Goal: Task Accomplishment & Management: Complete application form

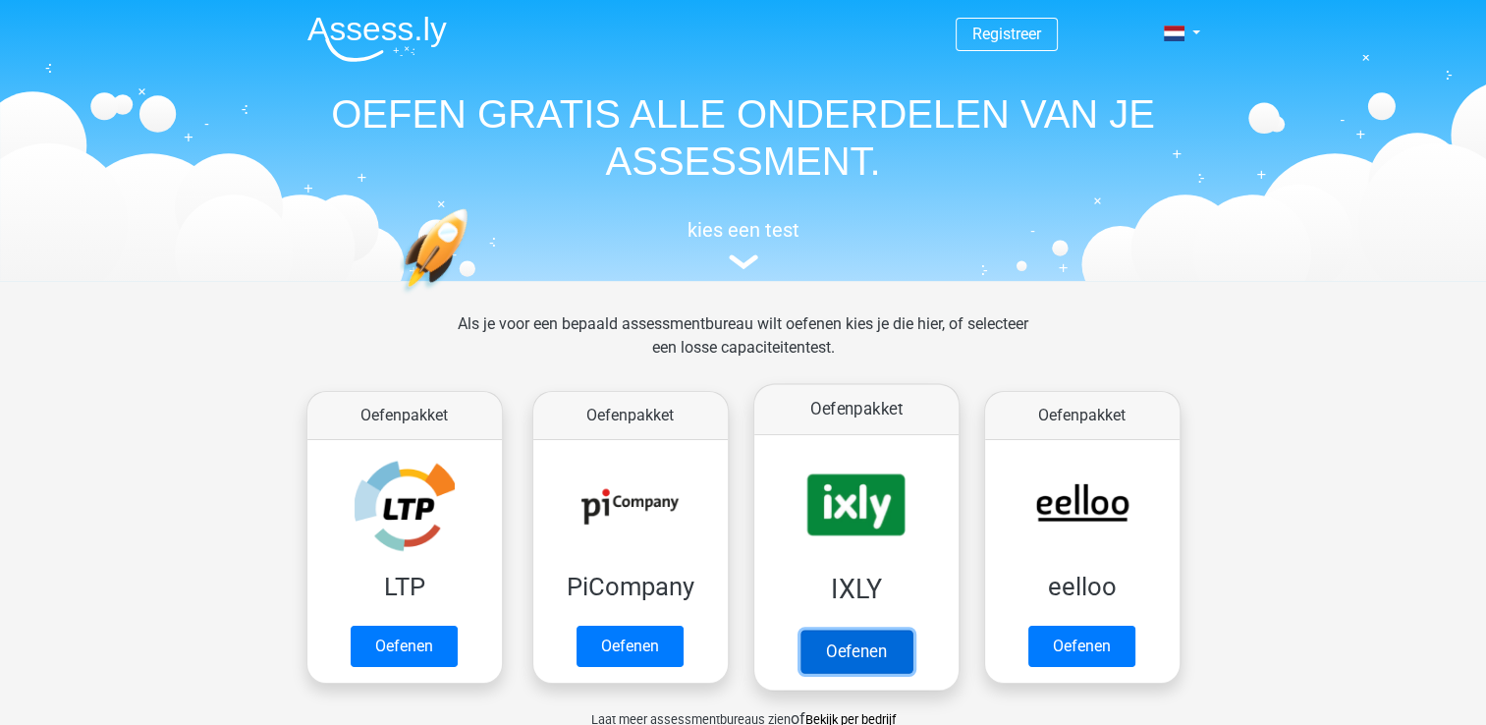
click at [851, 649] on link "Oefenen" at bounding box center [856, 651] width 112 height 43
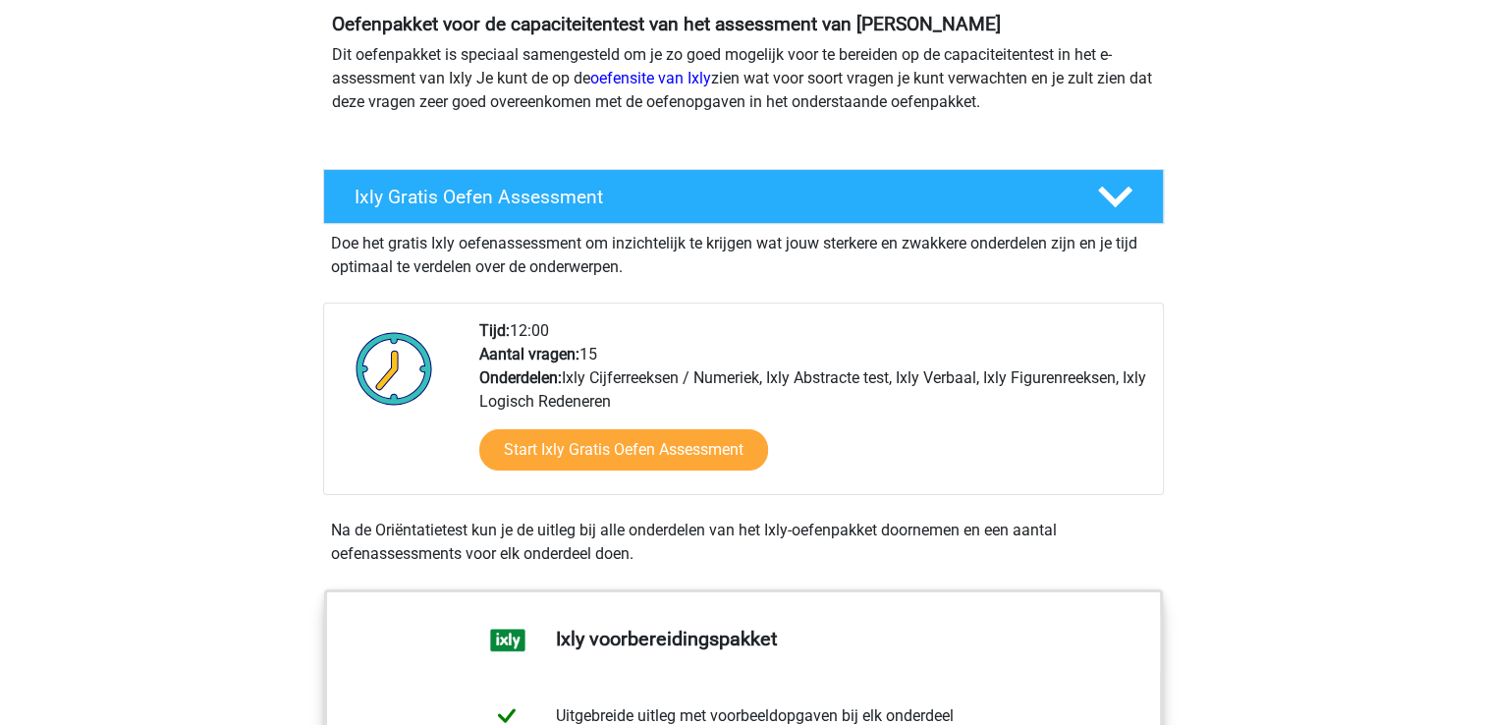
scroll to position [227, 0]
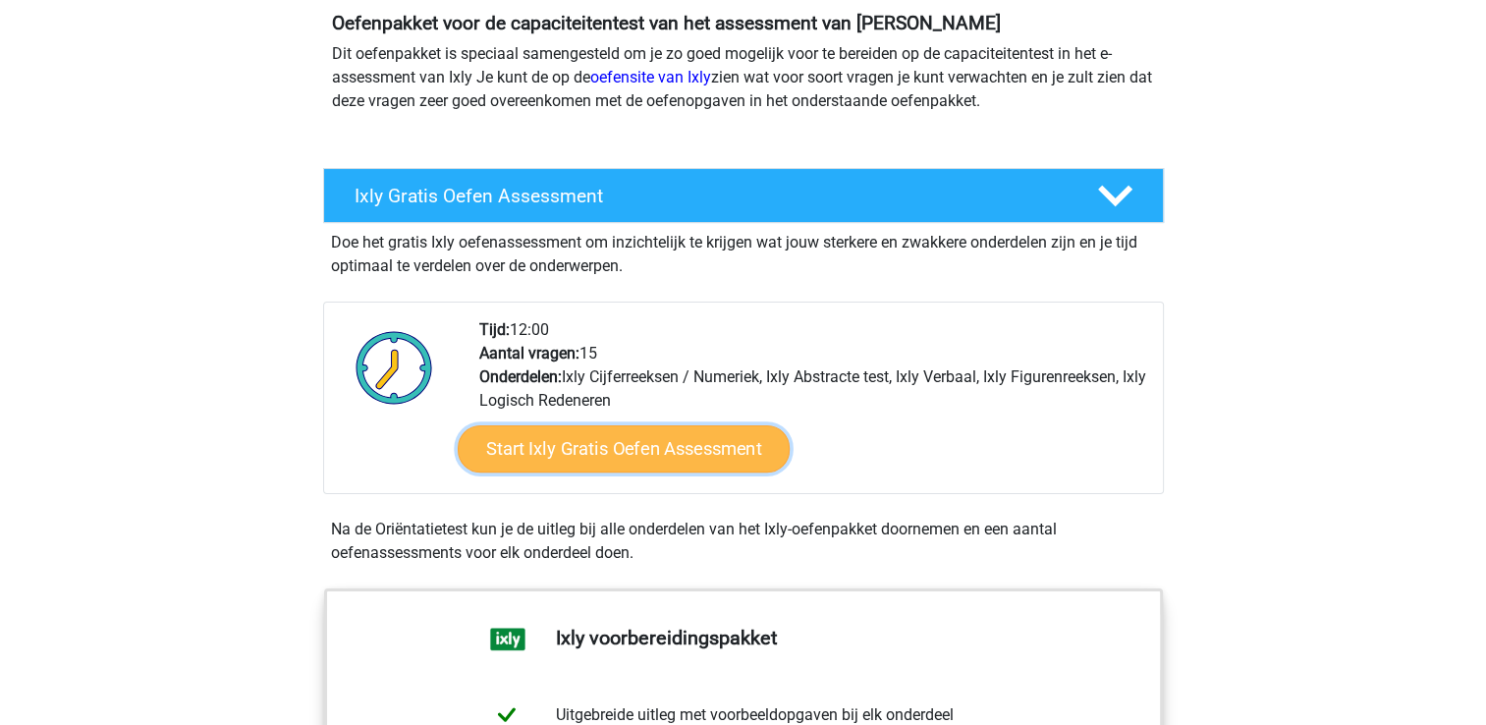
click at [703, 462] on link "Start Ixly Gratis Oefen Assessment" at bounding box center [623, 448] width 332 height 47
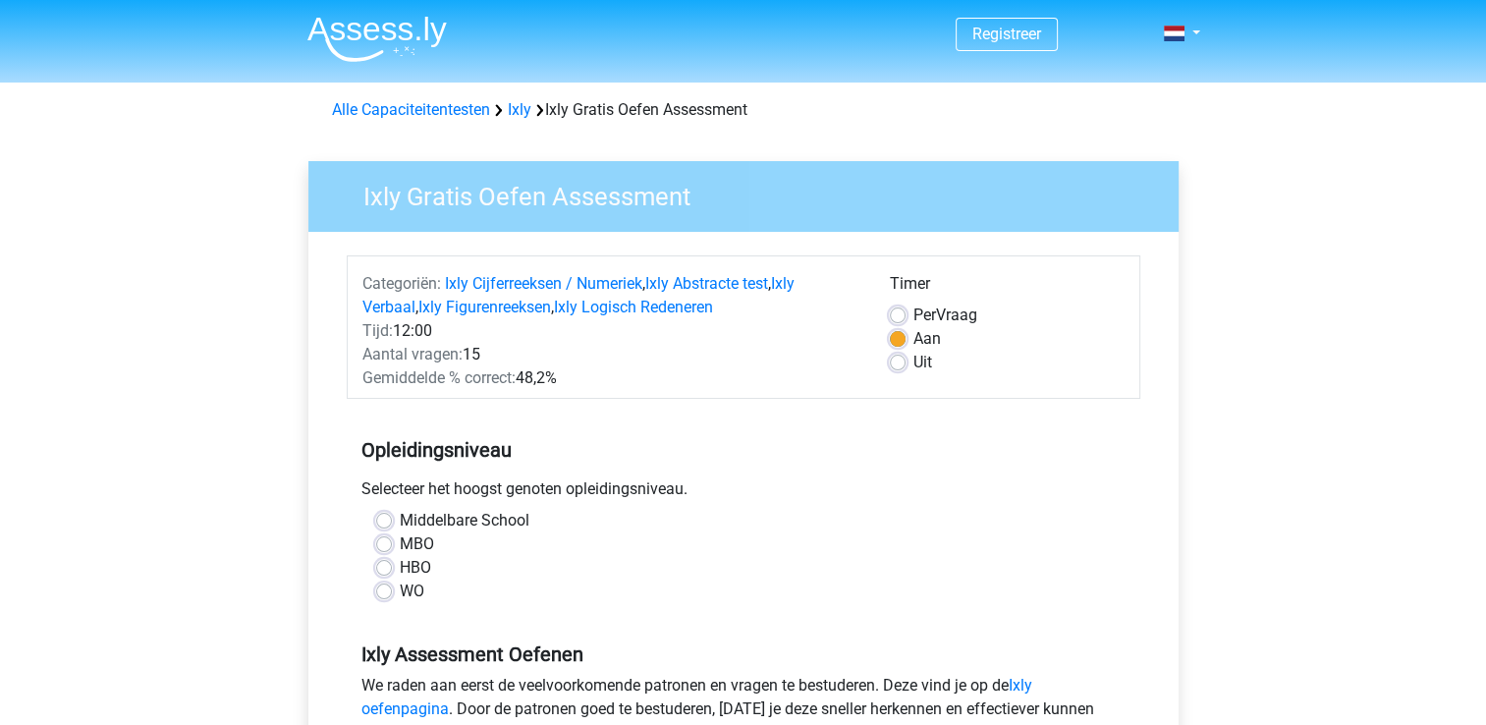
click at [400, 546] on label "MBO" at bounding box center [417, 544] width 34 height 24
click at [385, 546] on input "MBO" at bounding box center [384, 542] width 16 height 20
radio input "true"
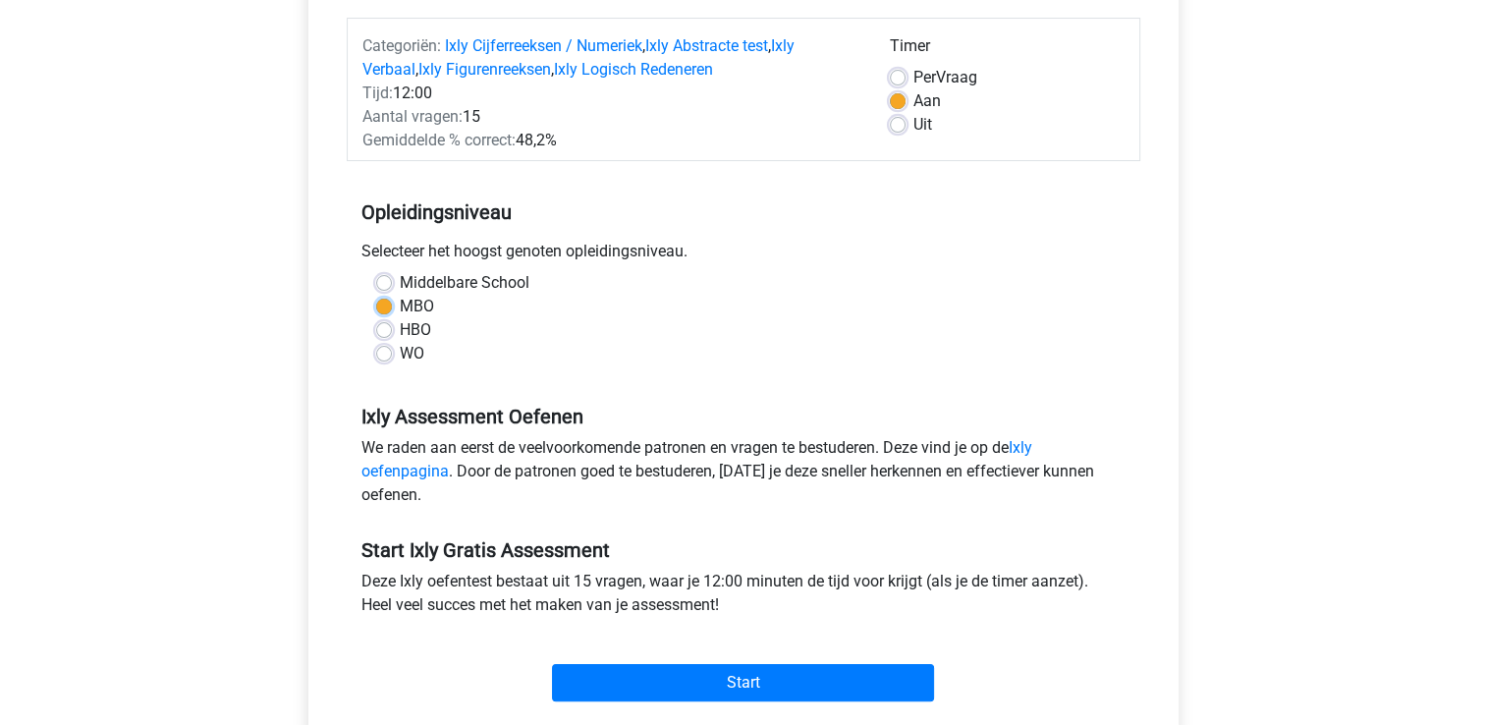
scroll to position [239, 0]
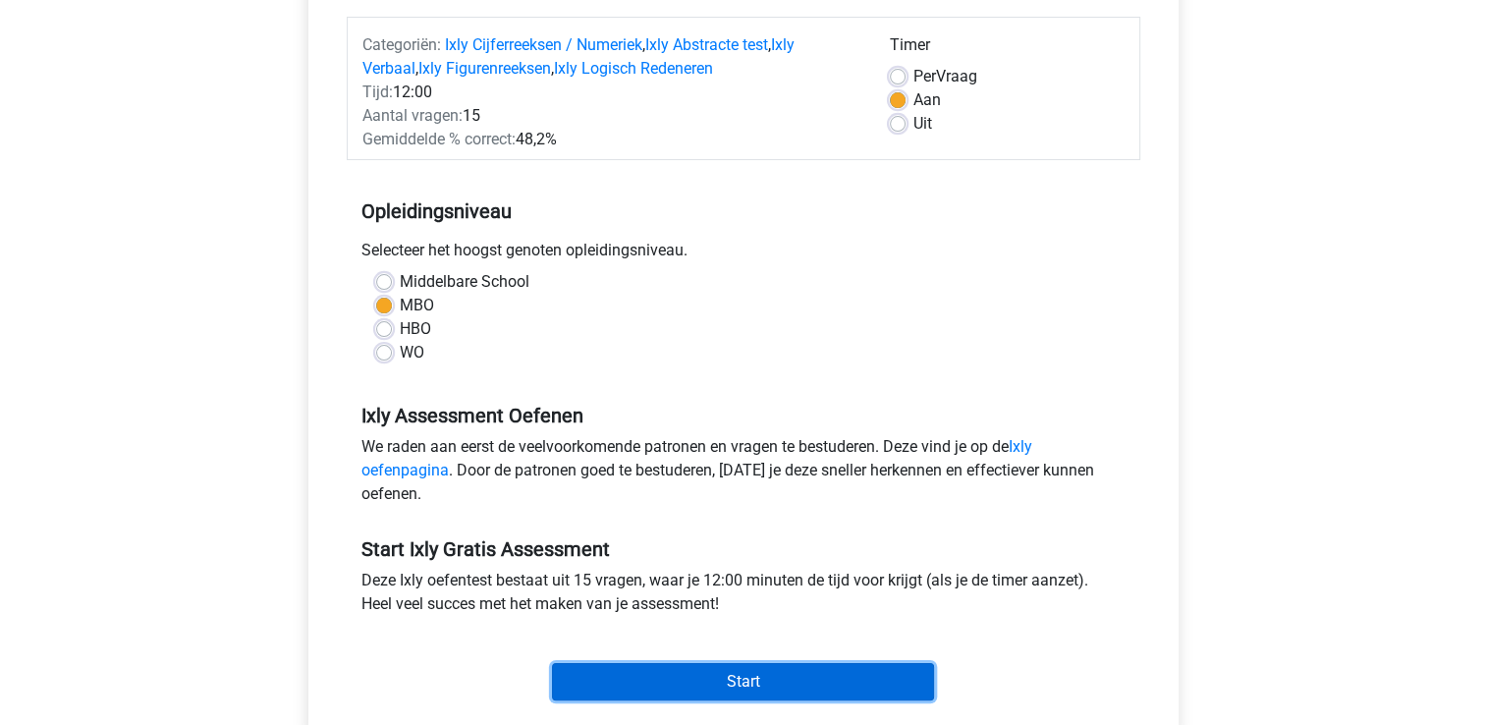
click at [679, 696] on input "Start" at bounding box center [743, 681] width 382 height 37
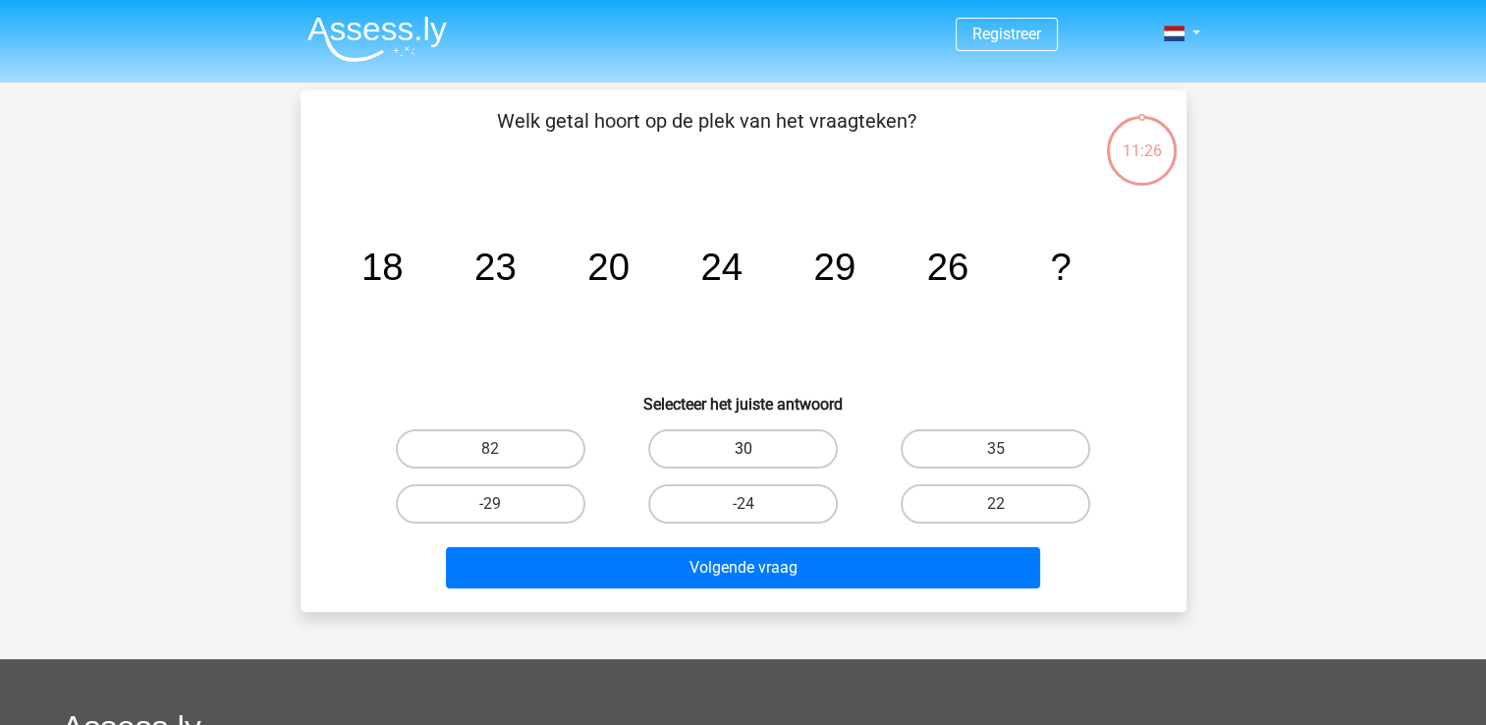
click at [723, 444] on label "30" at bounding box center [743, 448] width 190 height 39
click at [743, 449] on input "30" at bounding box center [749, 455] width 13 height 13
radio input "true"
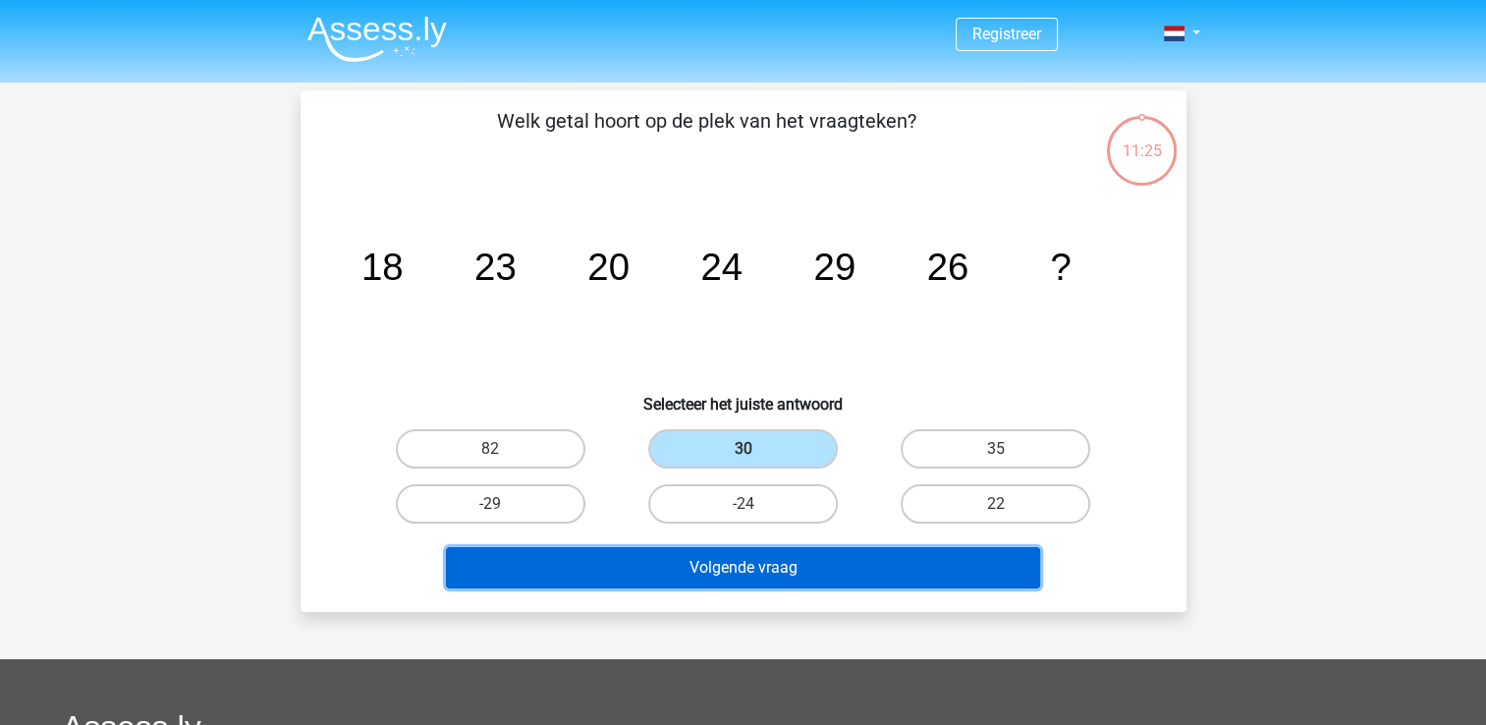
click at [717, 572] on button "Volgende vraag" at bounding box center [743, 567] width 594 height 41
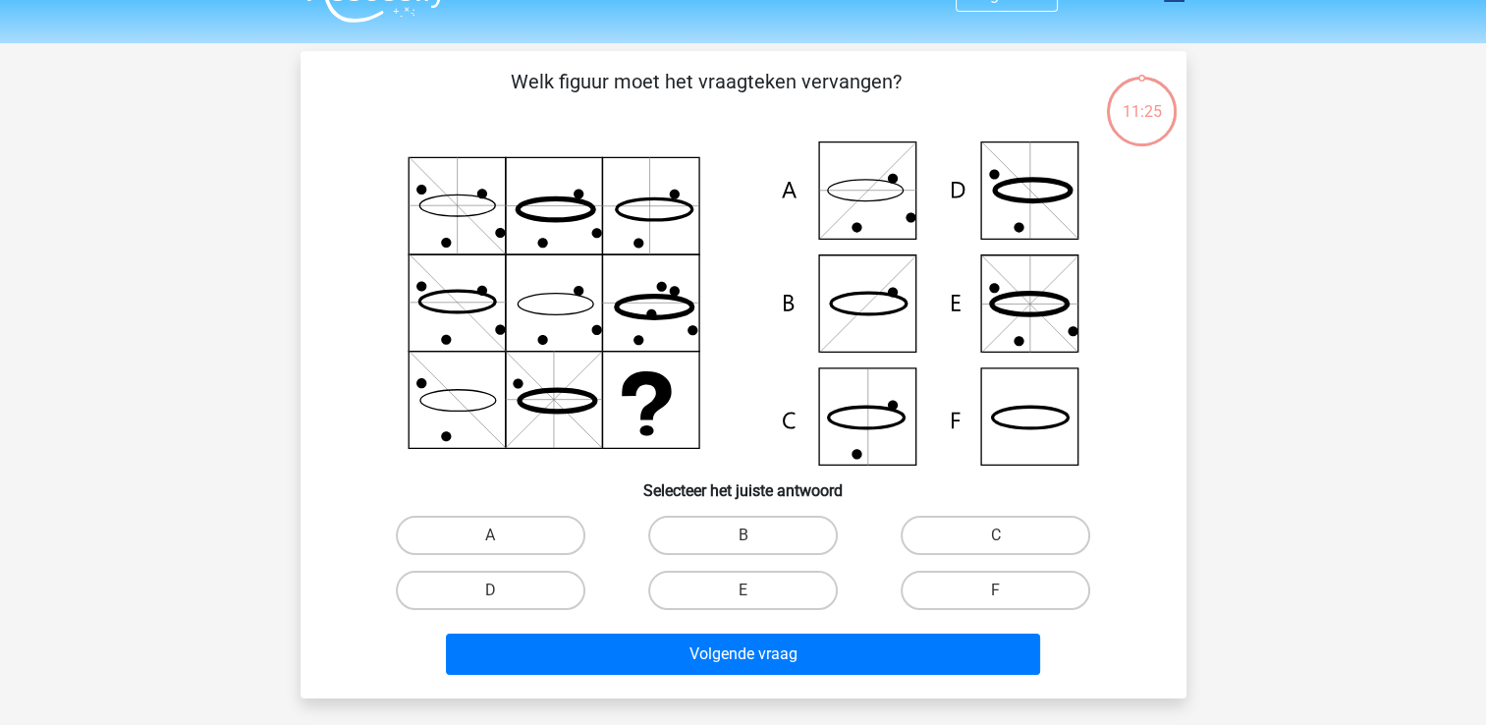
scroll to position [90, 0]
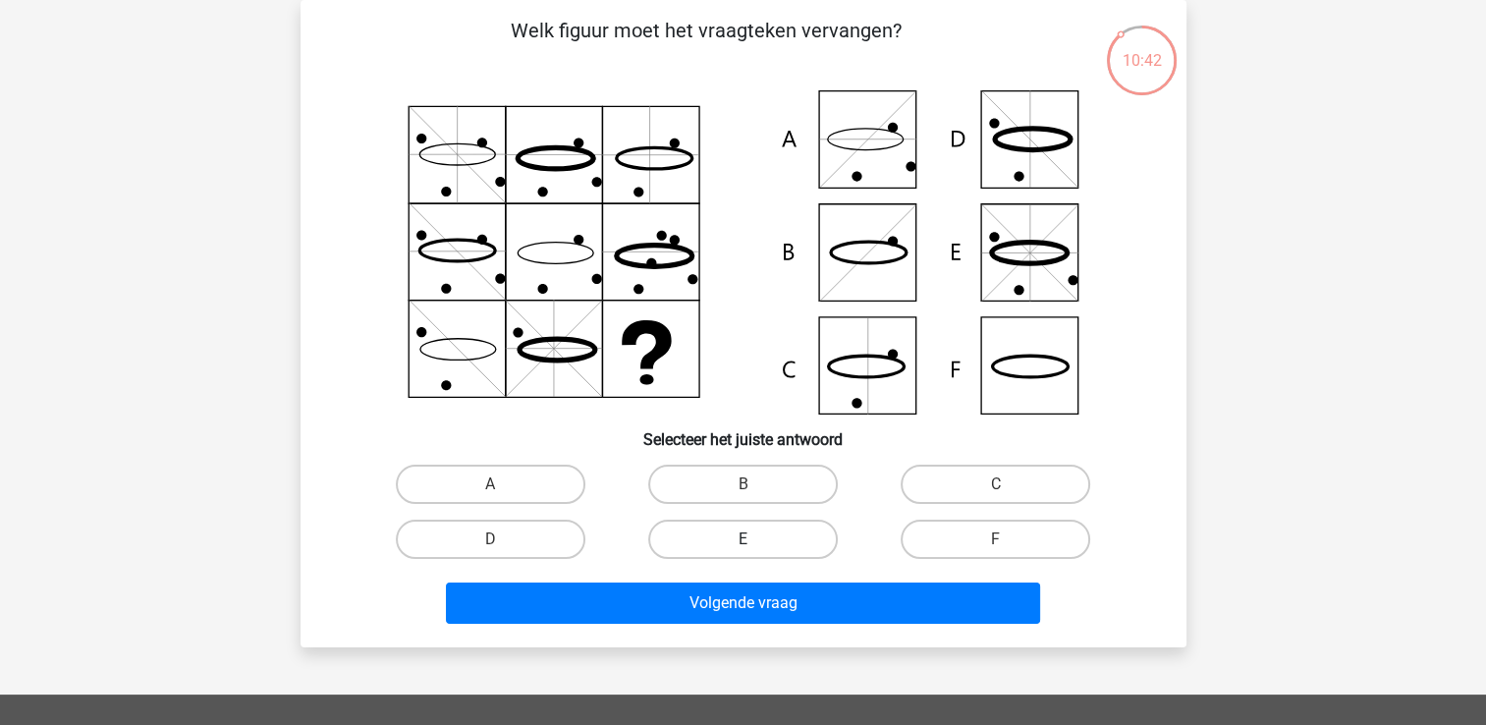
click at [765, 541] on label "E" at bounding box center [743, 539] width 190 height 39
click at [755, 541] on input "E" at bounding box center [749, 545] width 13 height 13
radio input "true"
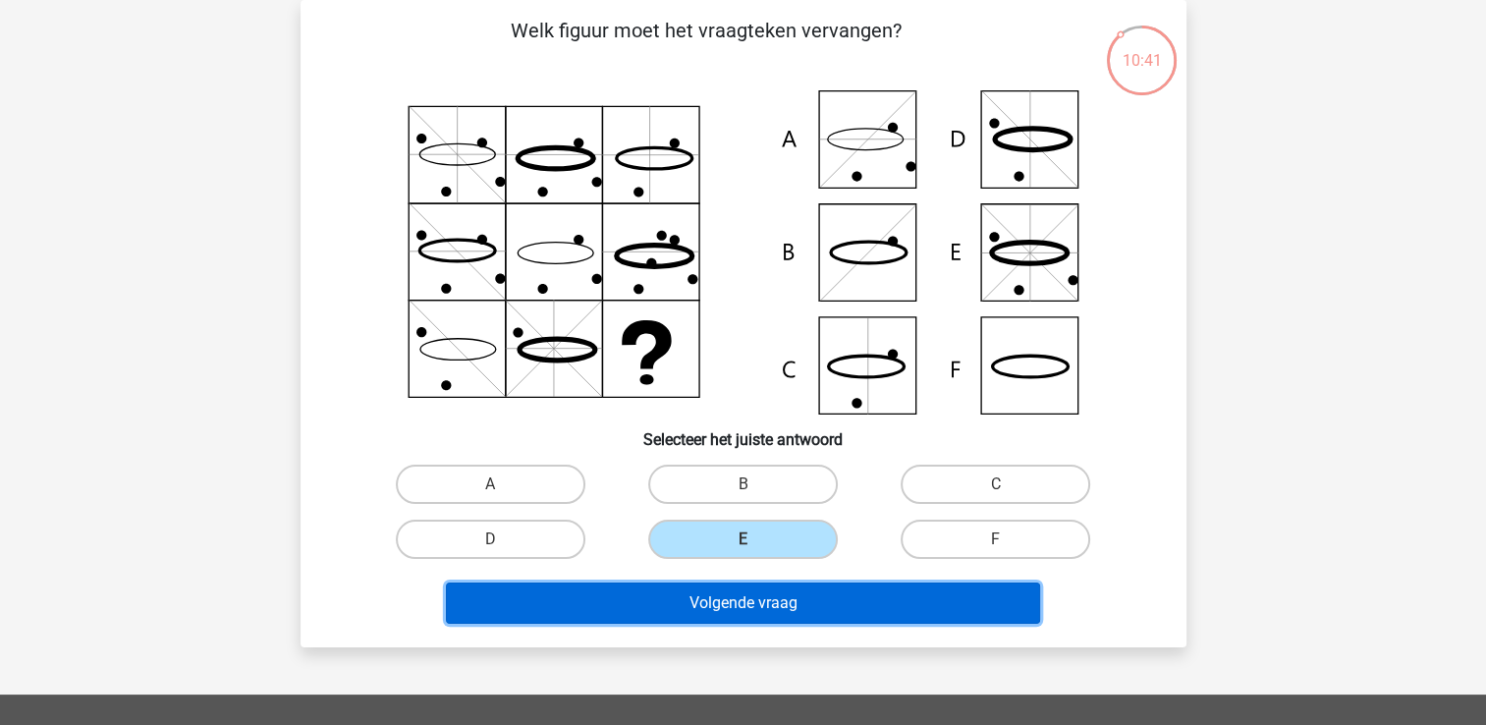
click at [792, 607] on button "Volgende vraag" at bounding box center [743, 603] width 594 height 41
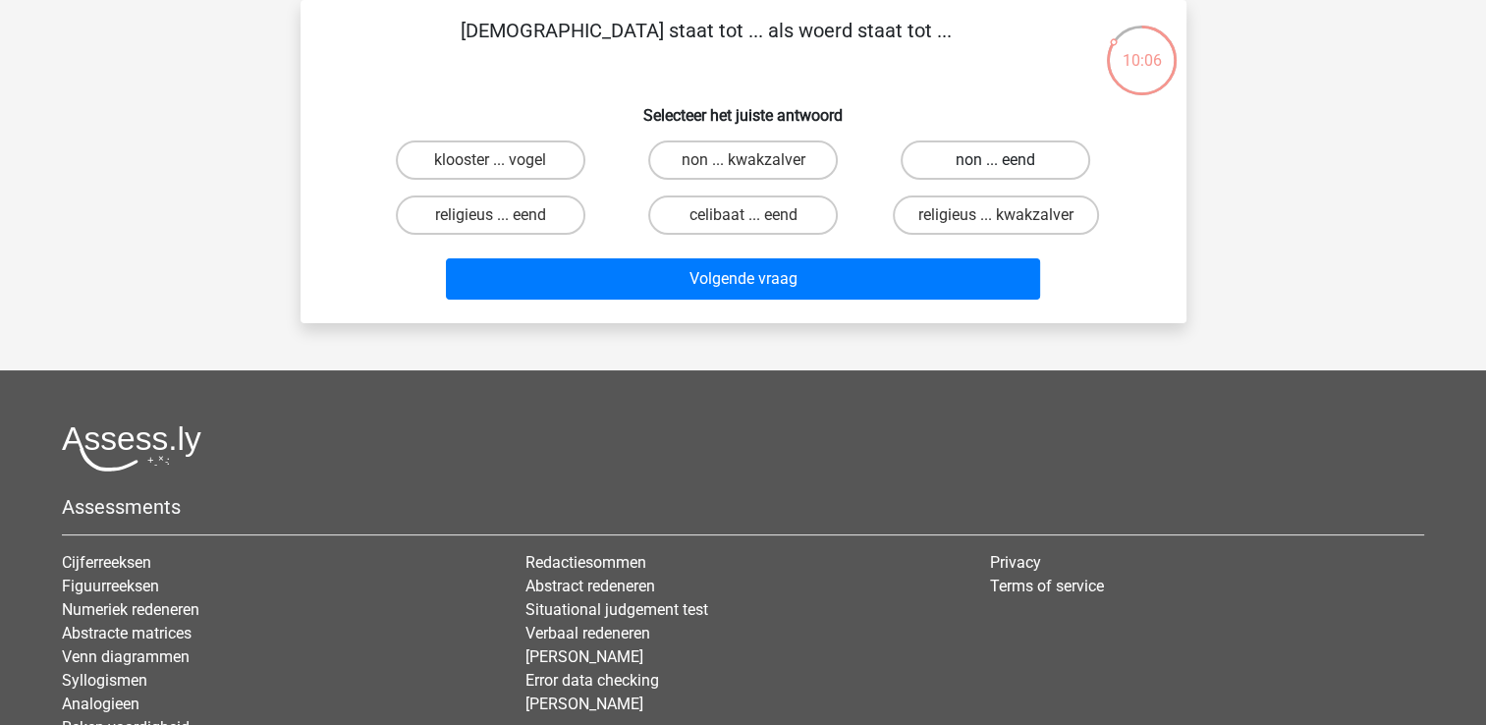
click at [993, 156] on label "non ... eend" at bounding box center [996, 159] width 190 height 39
click at [996, 160] on input "non ... eend" at bounding box center [1002, 166] width 13 height 13
radio input "true"
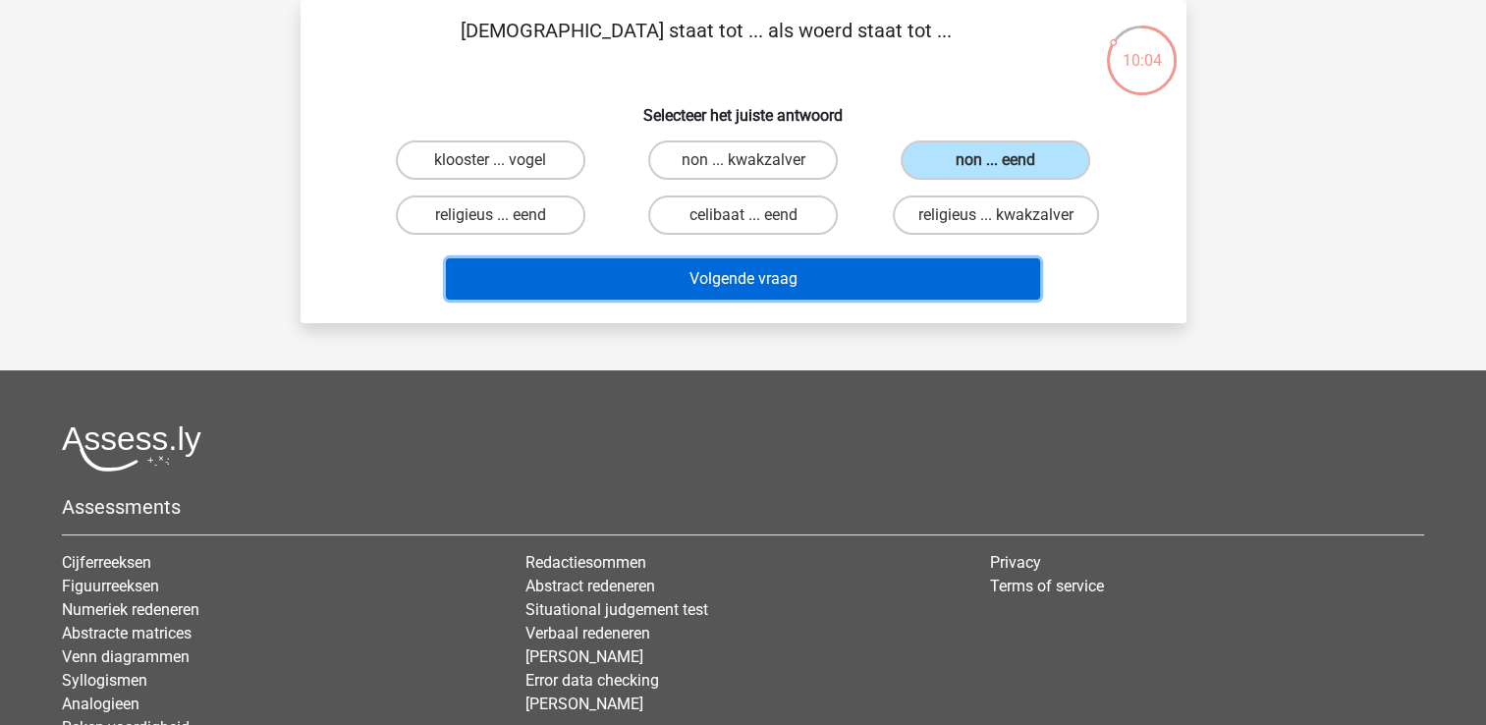
click at [859, 289] on button "Volgende vraag" at bounding box center [743, 278] width 594 height 41
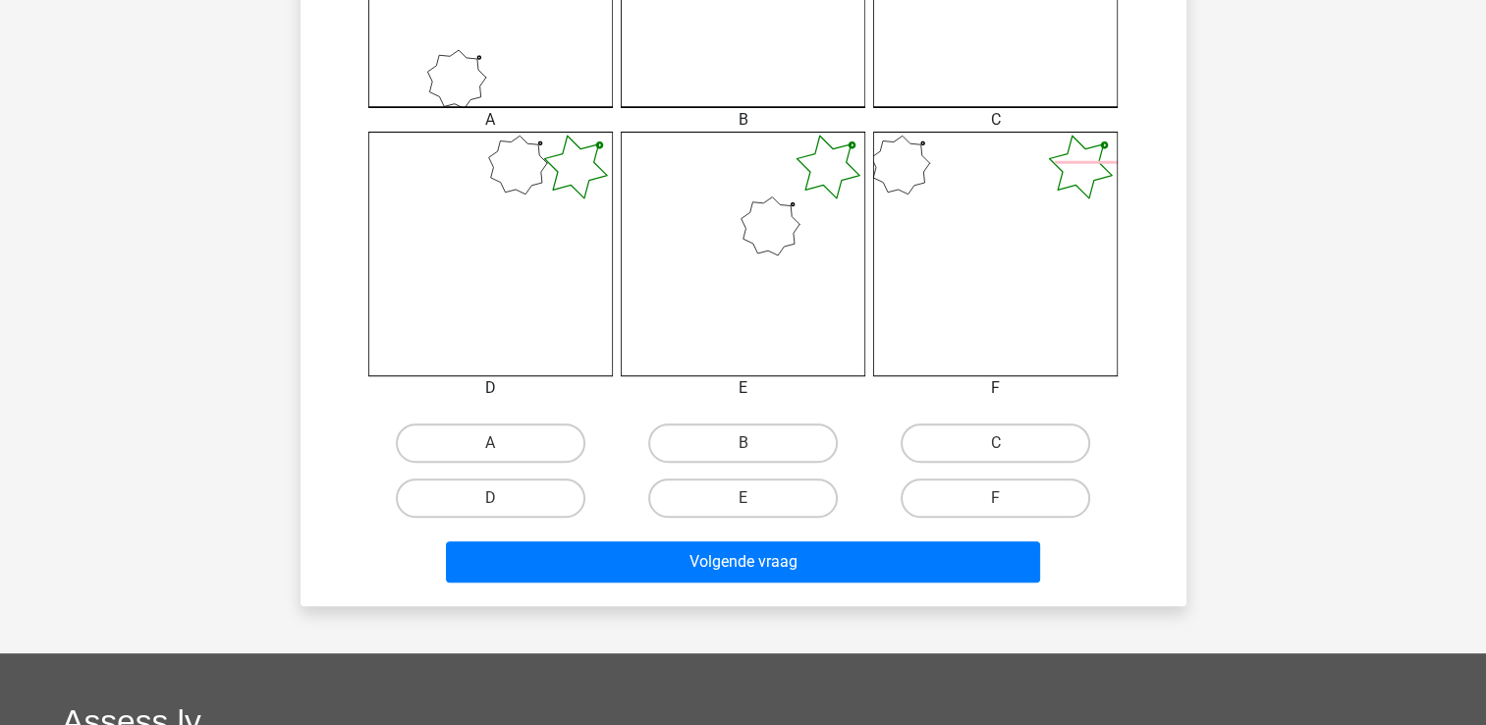
scroll to position [589, 0]
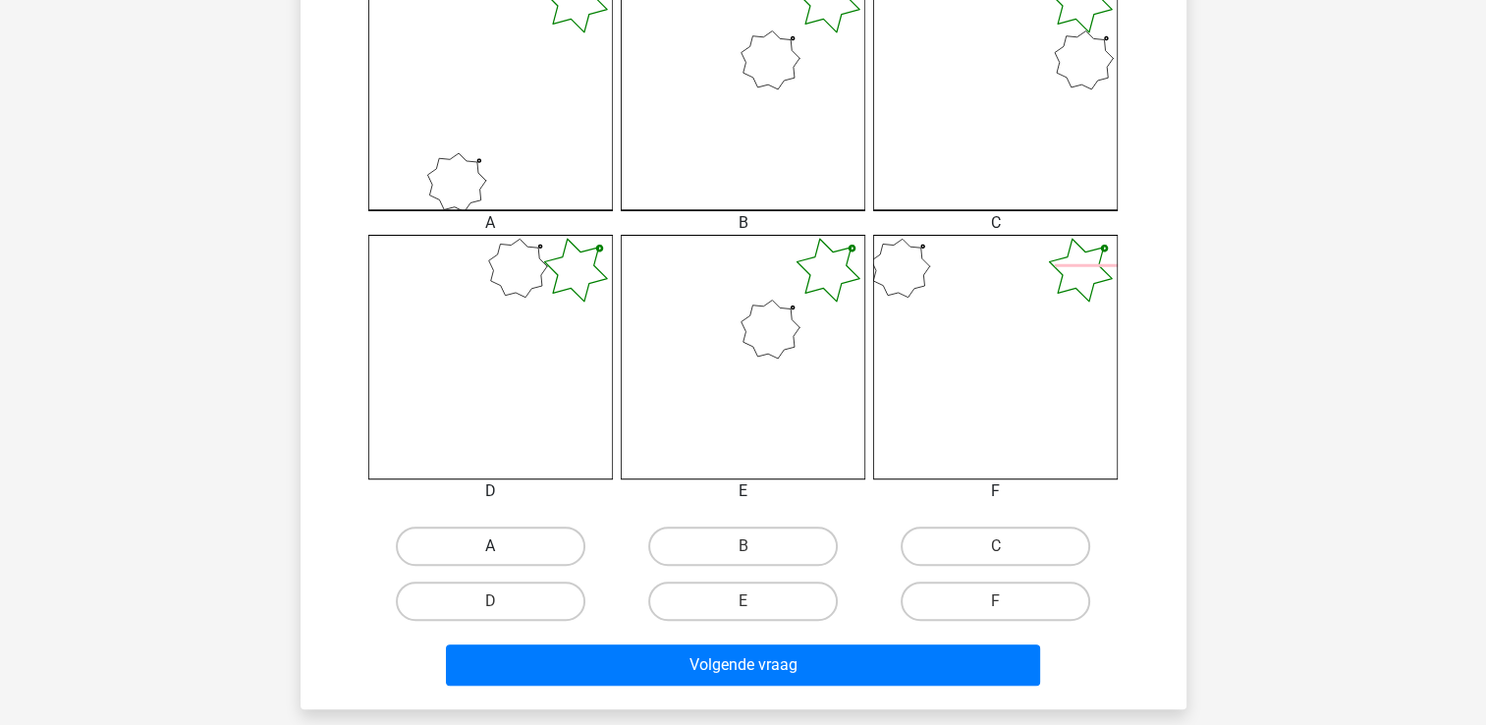
click at [547, 554] on label "A" at bounding box center [491, 546] width 190 height 39
click at [503, 554] on input "A" at bounding box center [496, 552] width 13 height 13
radio input "true"
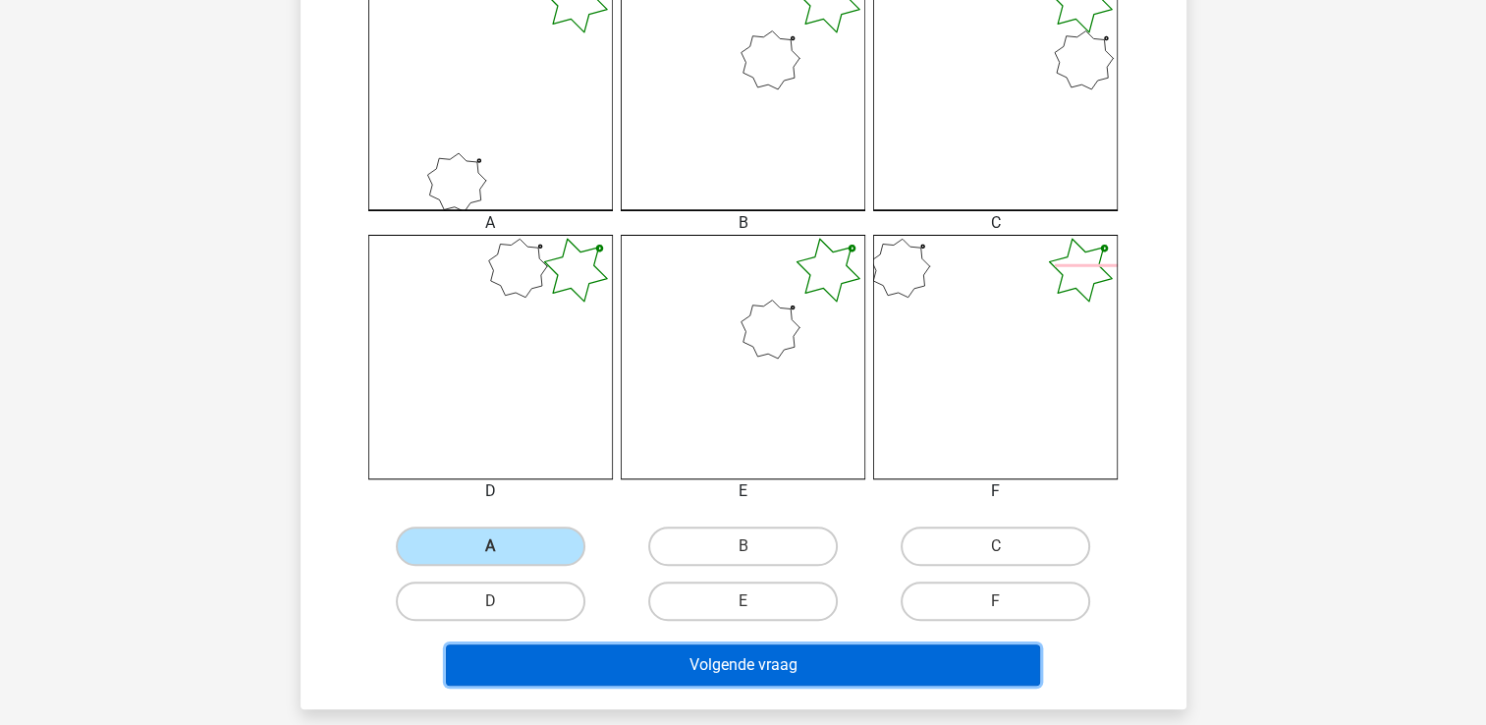
click at [616, 644] on button "Volgende vraag" at bounding box center [743, 664] width 594 height 41
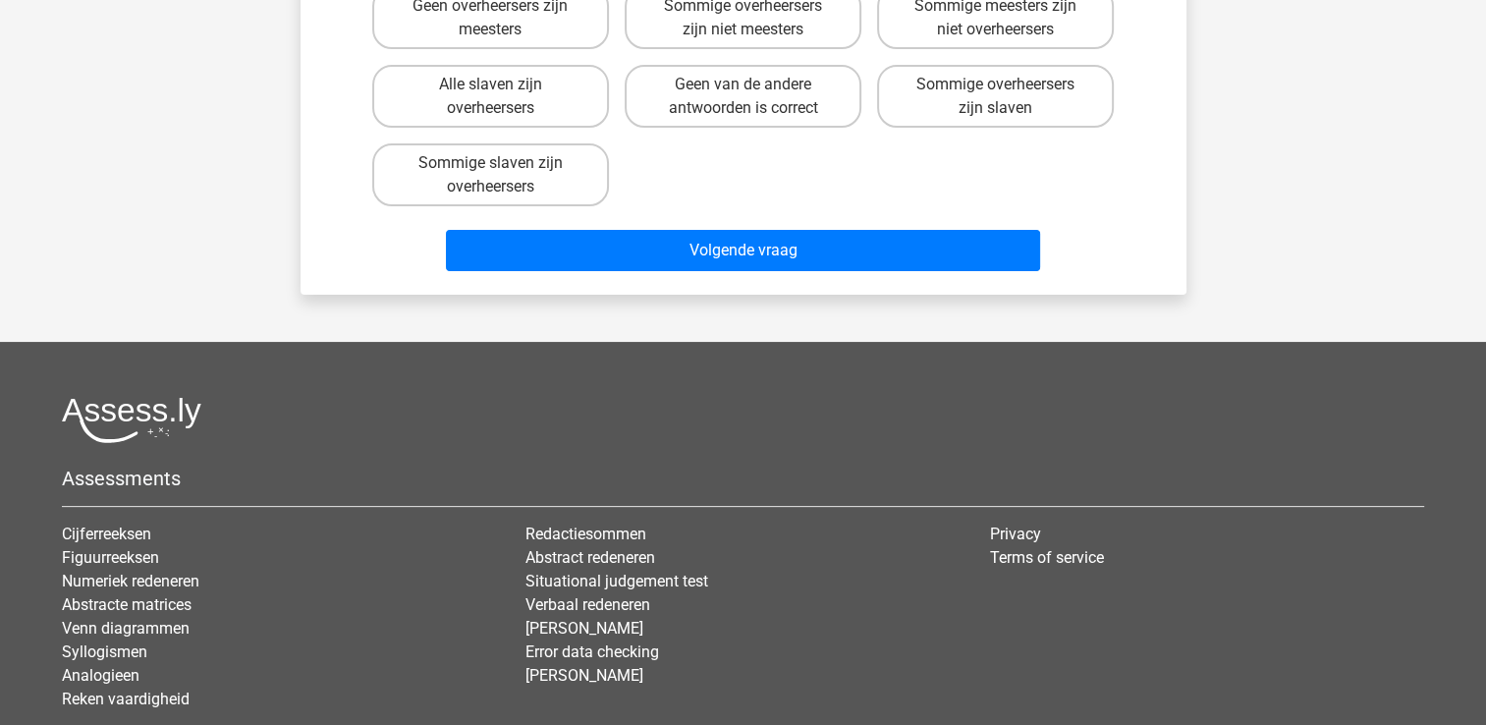
scroll to position [90, 0]
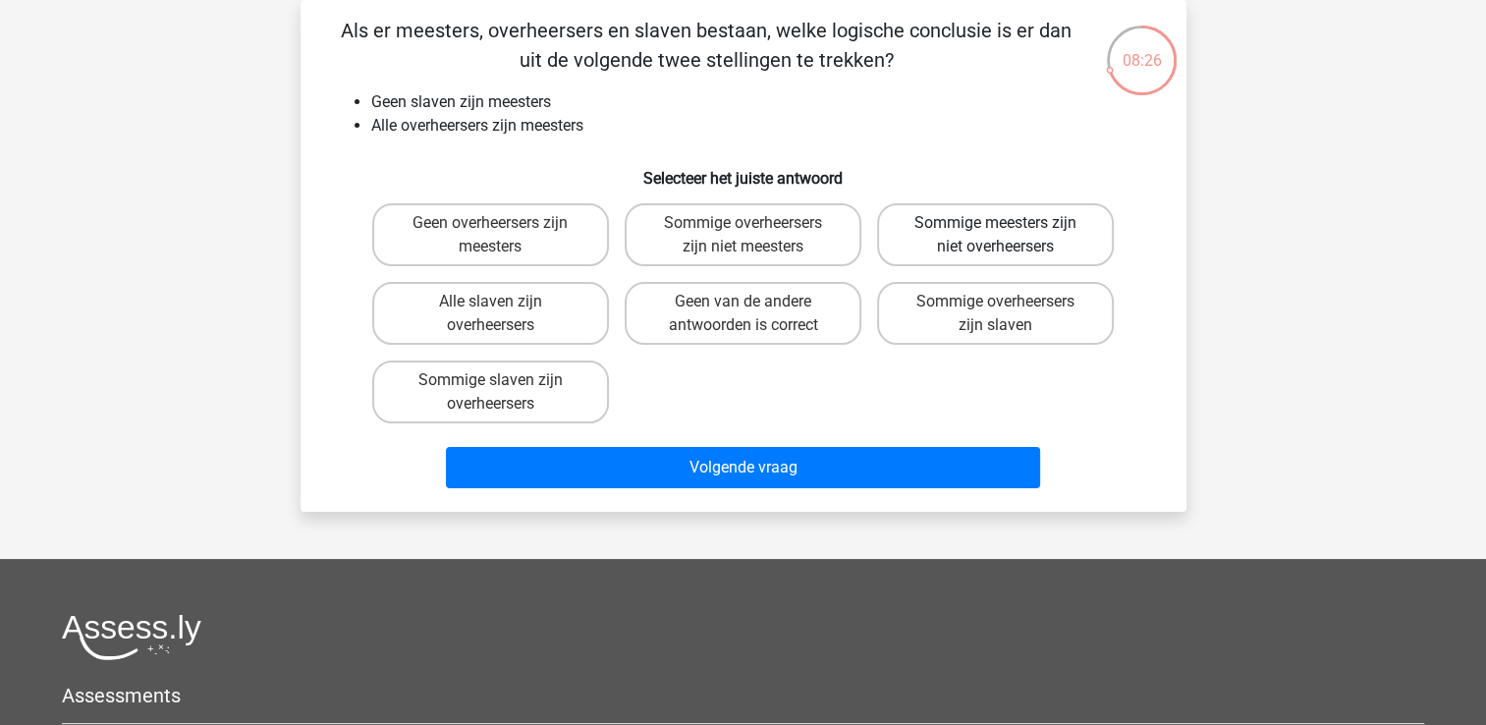
click at [960, 240] on label "Sommige meesters zijn niet overheersers" at bounding box center [995, 234] width 237 height 63
click at [996, 236] on input "Sommige meesters zijn niet overheersers" at bounding box center [1002, 229] width 13 height 13
radio input "true"
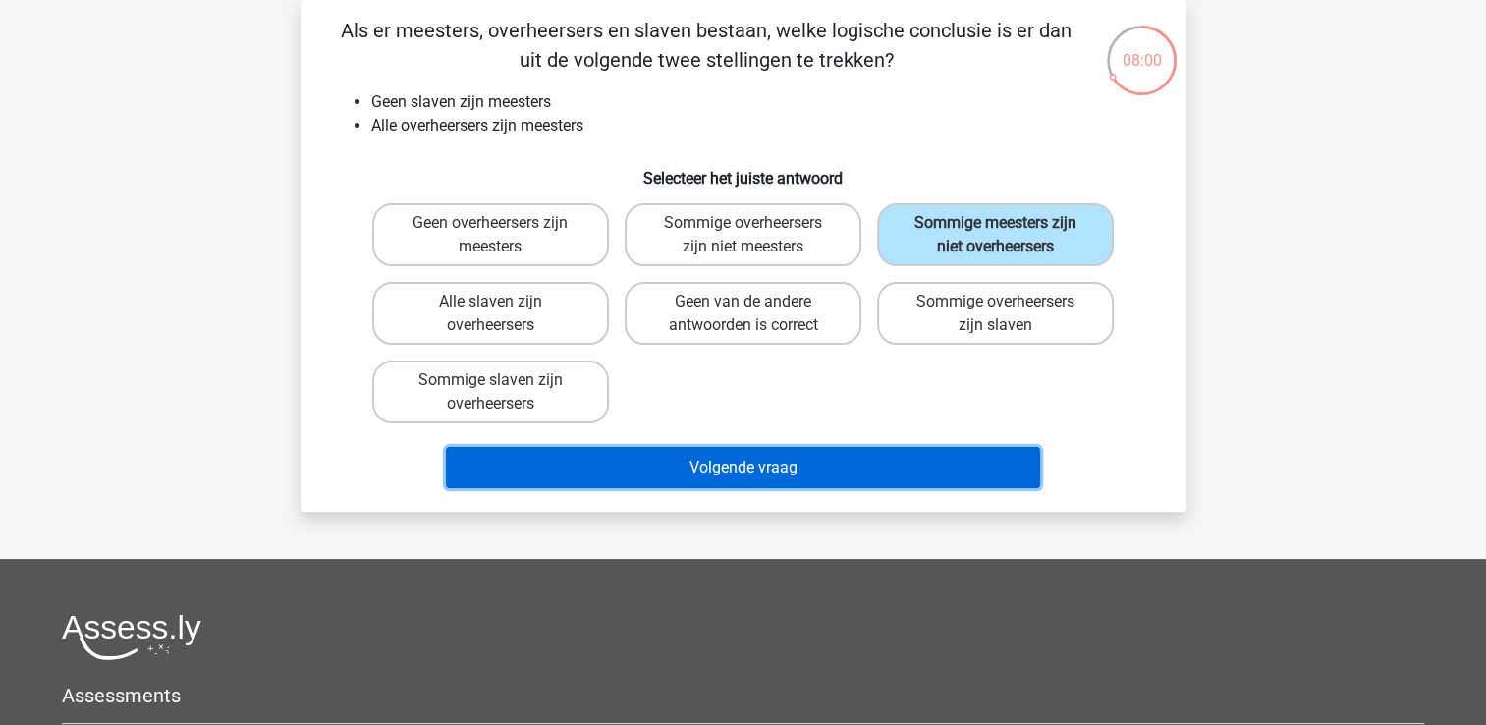
click at [829, 461] on button "Volgende vraag" at bounding box center [743, 467] width 594 height 41
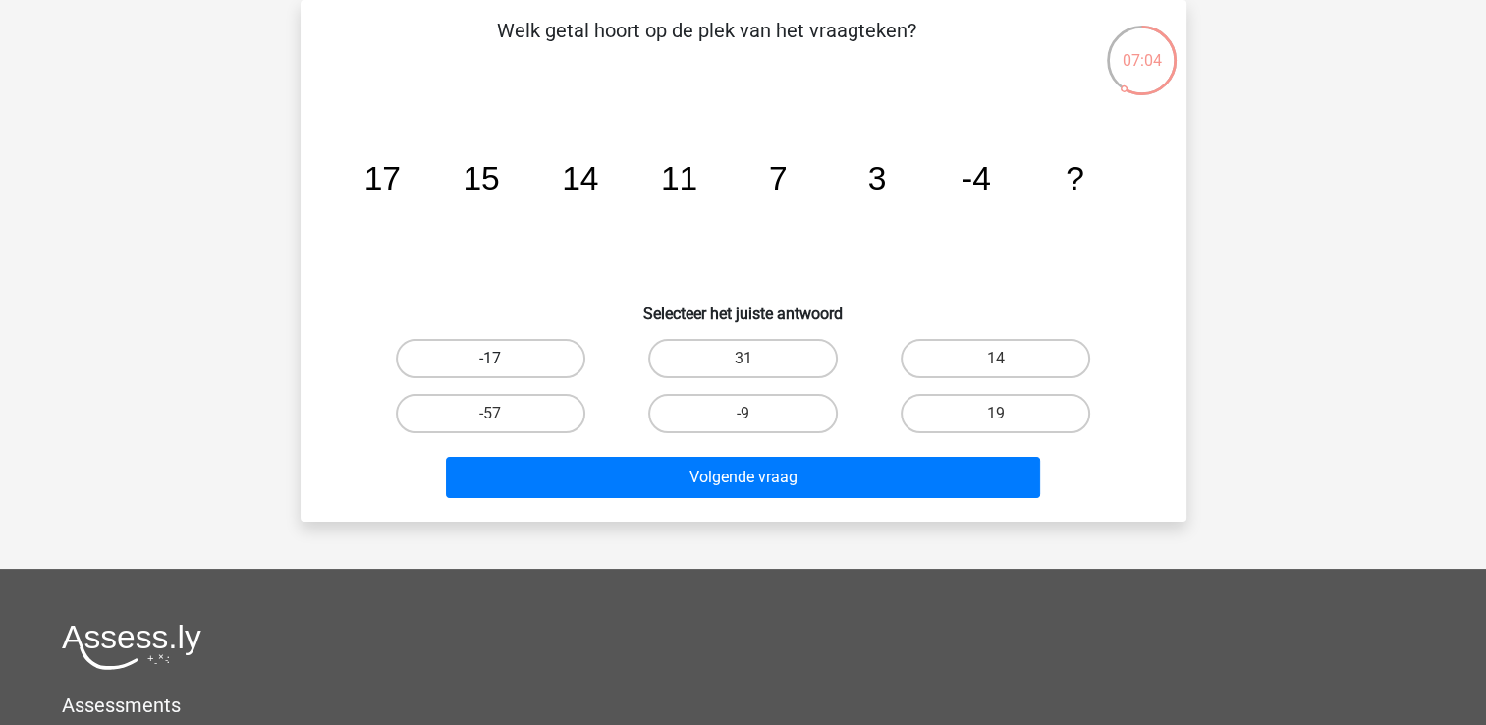
click at [545, 362] on label "-17" at bounding box center [491, 358] width 190 height 39
click at [503, 362] on input "-17" at bounding box center [496, 365] width 13 height 13
radio input "true"
click at [702, 419] on label "-9" at bounding box center [743, 413] width 190 height 39
click at [743, 419] on input "-9" at bounding box center [749, 420] width 13 height 13
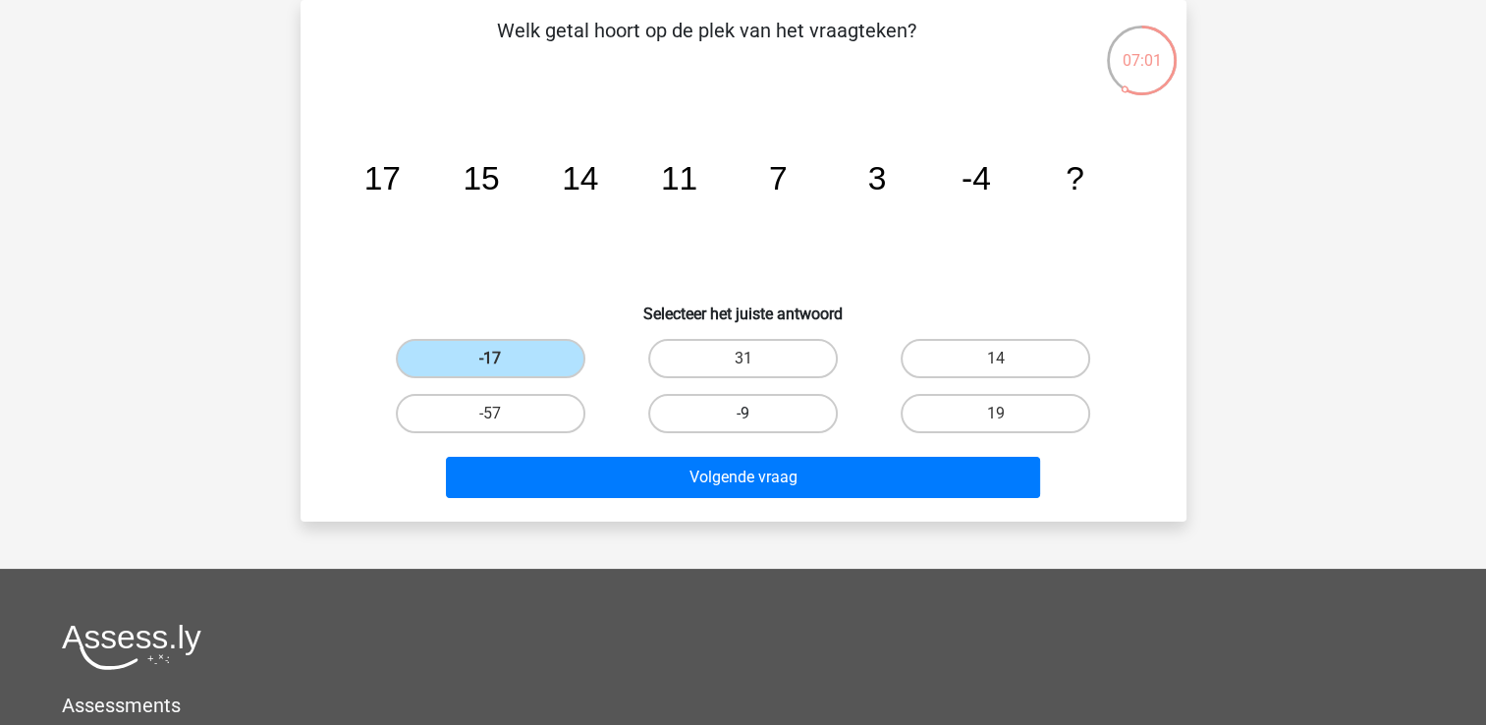
radio input "true"
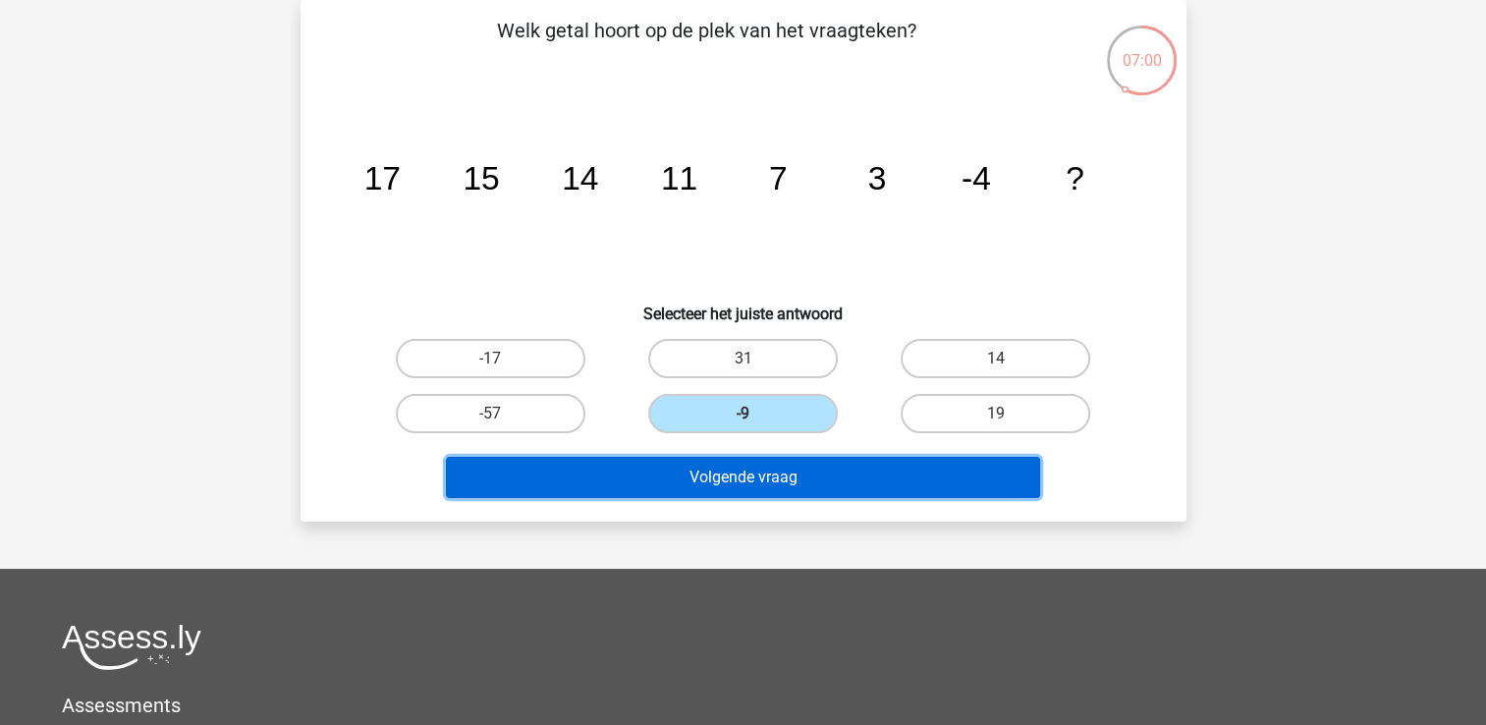
click at [708, 482] on button "Volgende vraag" at bounding box center [743, 477] width 594 height 41
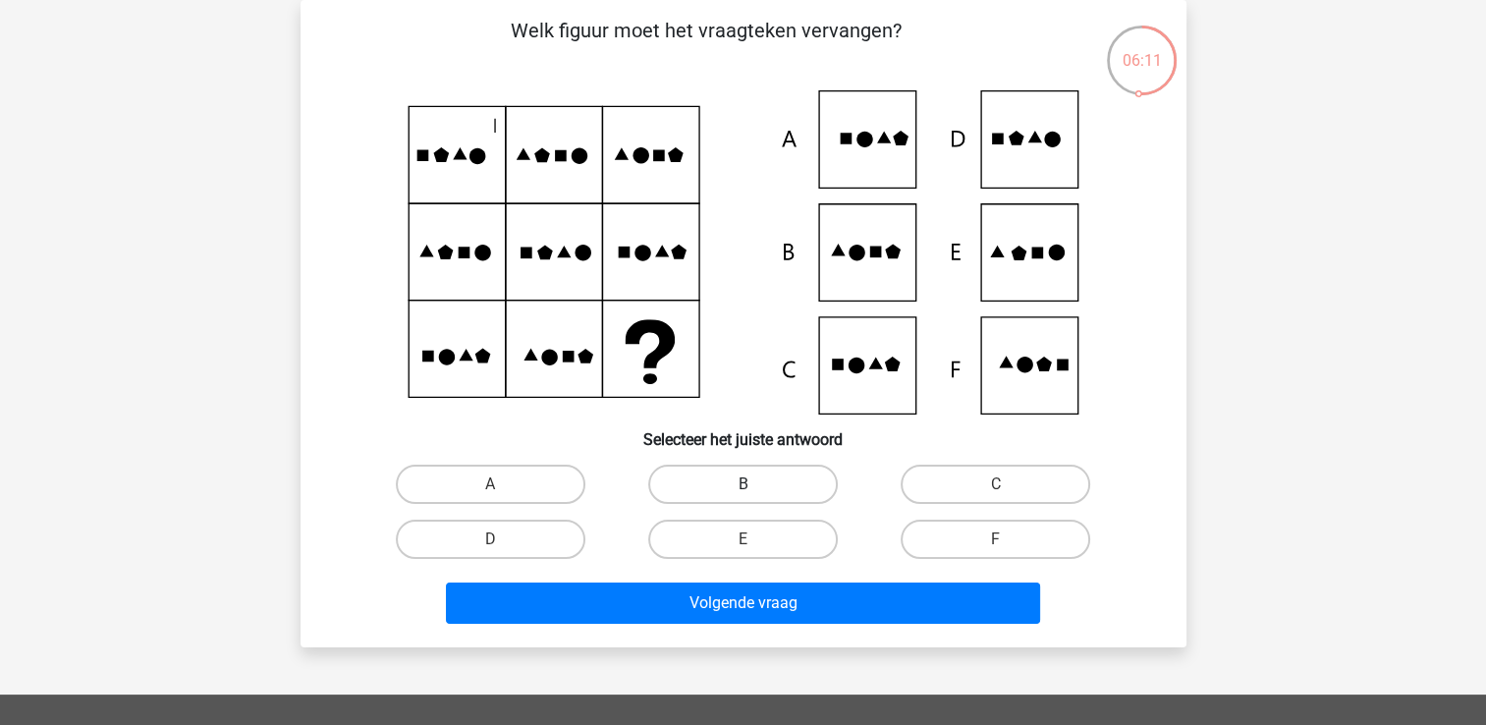
click at [740, 477] on label "B" at bounding box center [743, 484] width 190 height 39
click at [743, 484] on input "B" at bounding box center [749, 490] width 13 height 13
radio input "true"
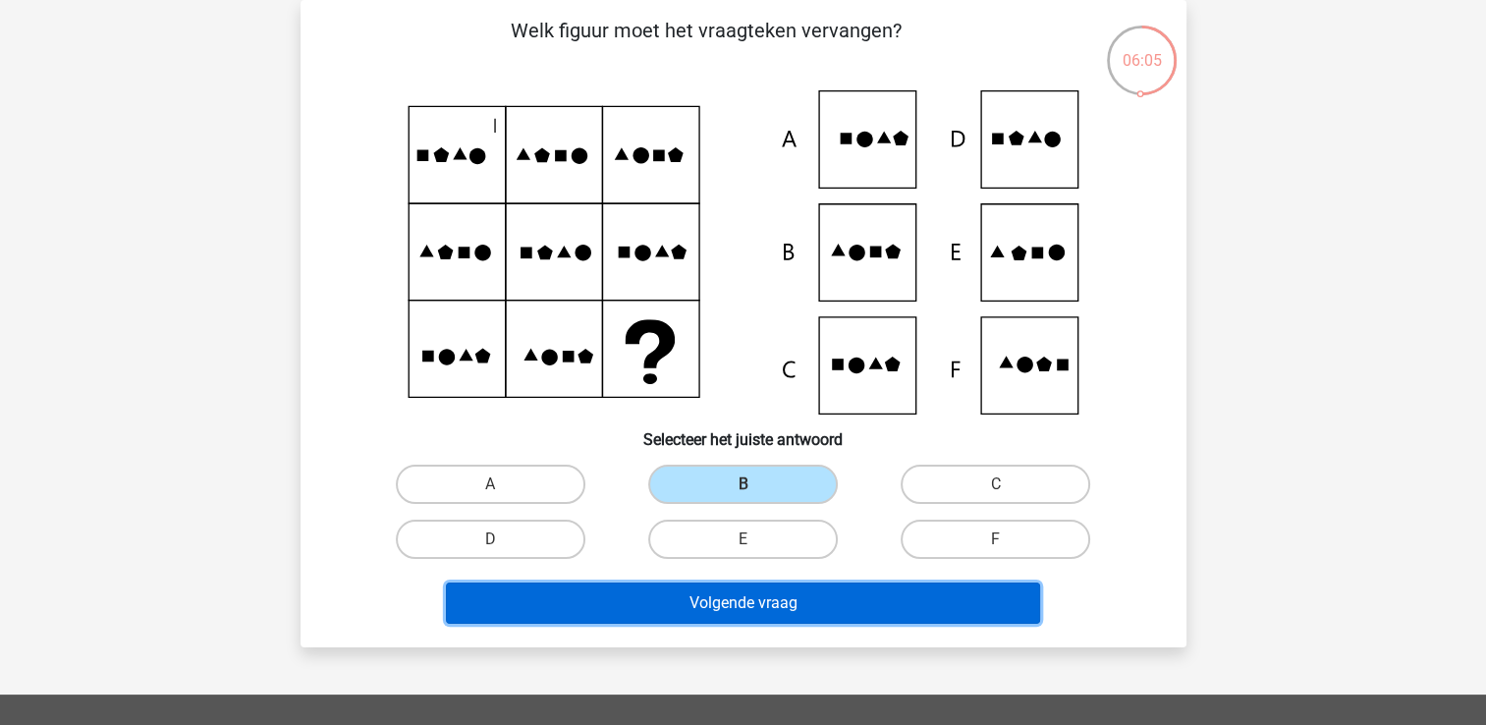
click at [807, 606] on button "Volgende vraag" at bounding box center [743, 603] width 594 height 41
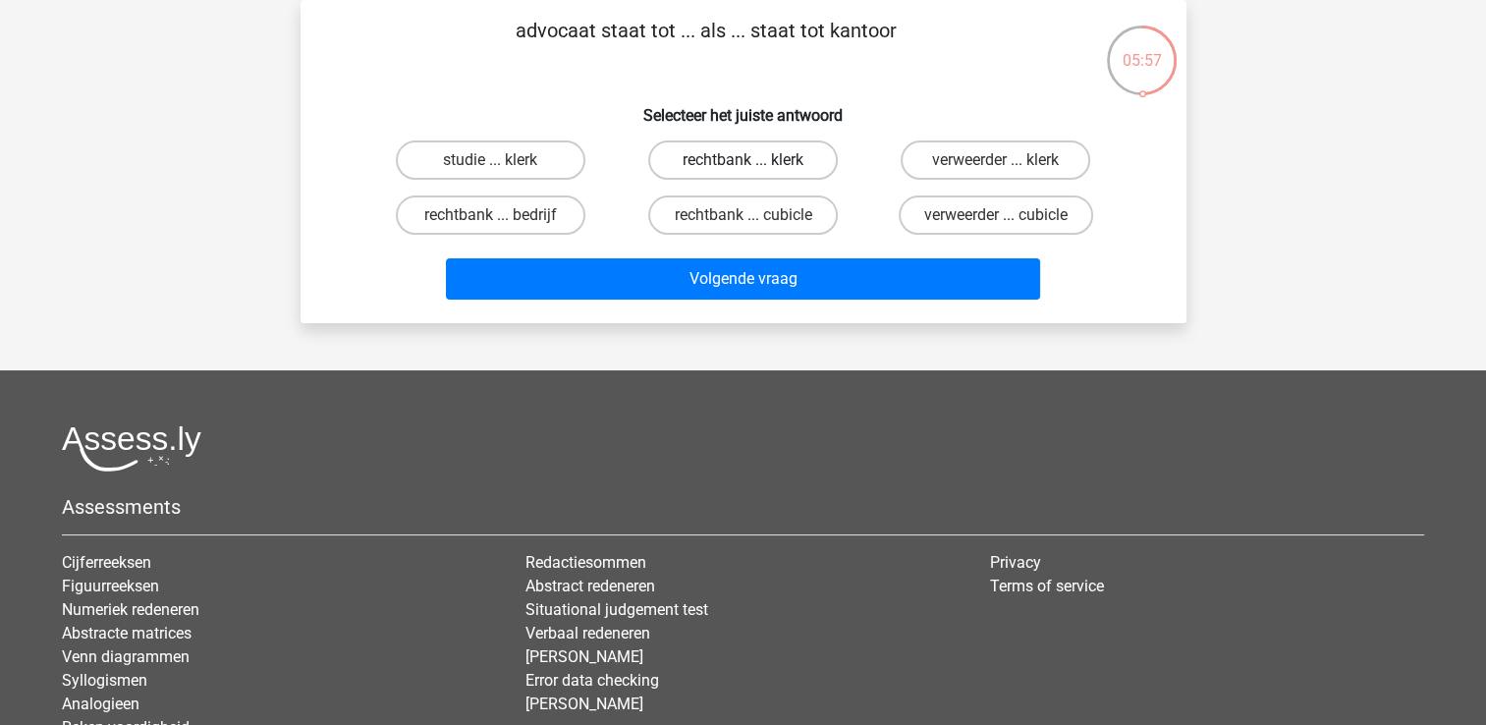
click at [708, 166] on label "rechtbank ... klerk" at bounding box center [743, 159] width 190 height 39
click at [743, 166] on input "rechtbank ... klerk" at bounding box center [749, 166] width 13 height 13
radio input "true"
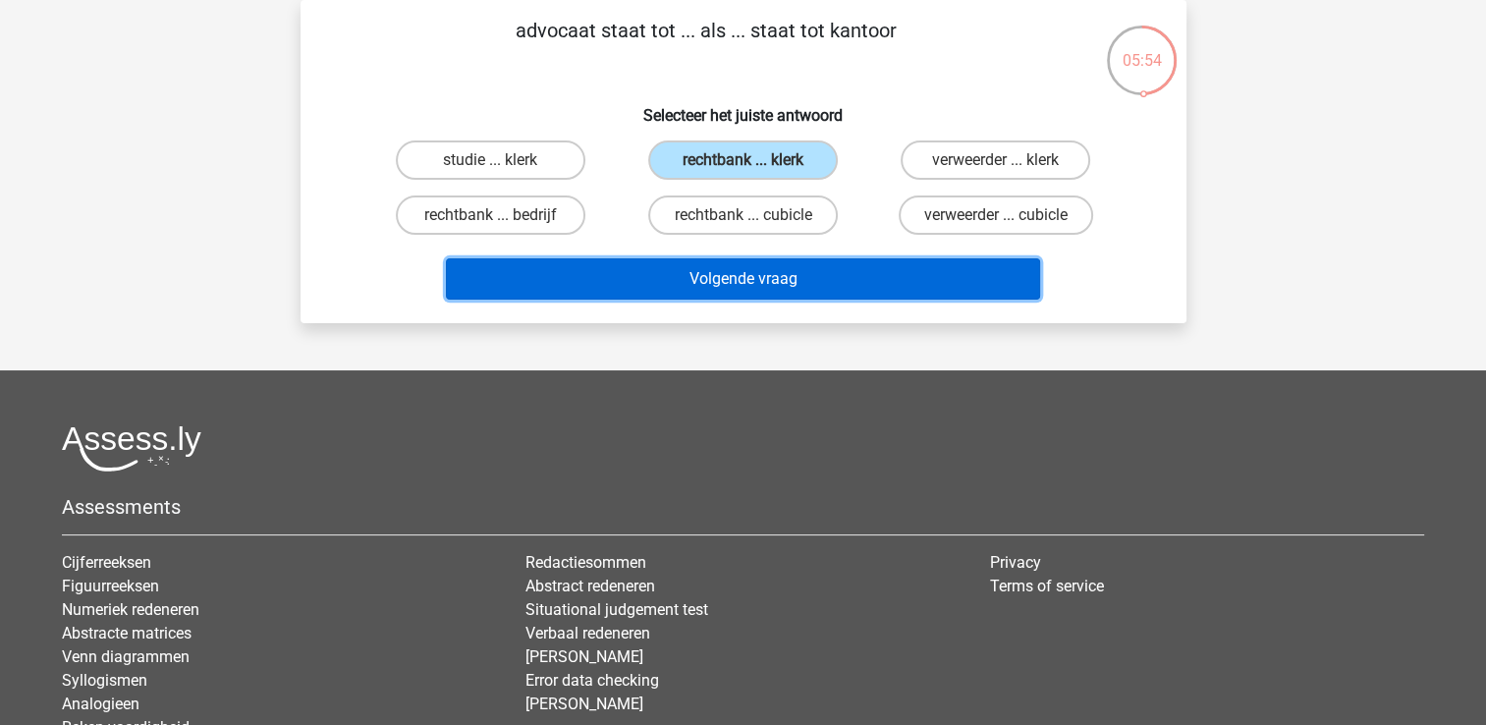
click at [727, 277] on button "Volgende vraag" at bounding box center [743, 278] width 594 height 41
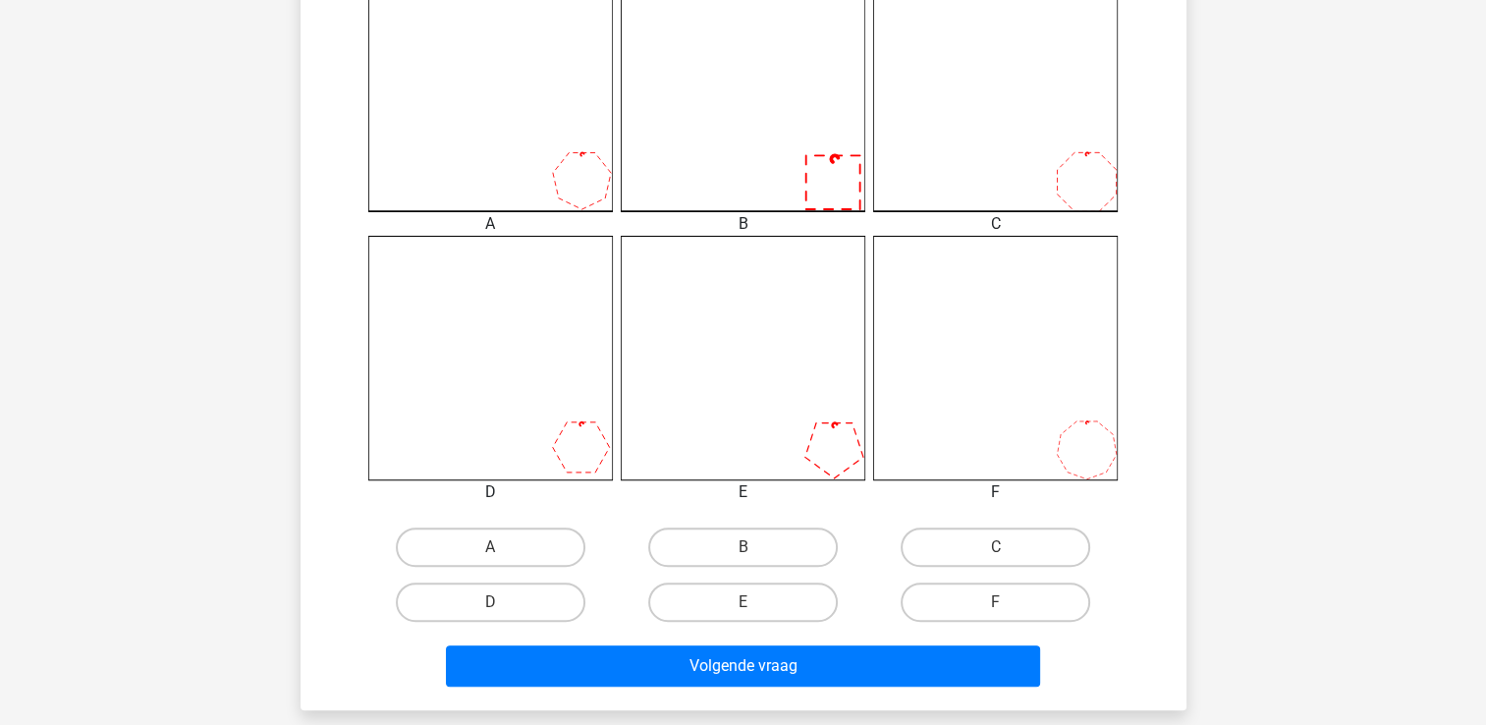
scroll to position [590, 0]
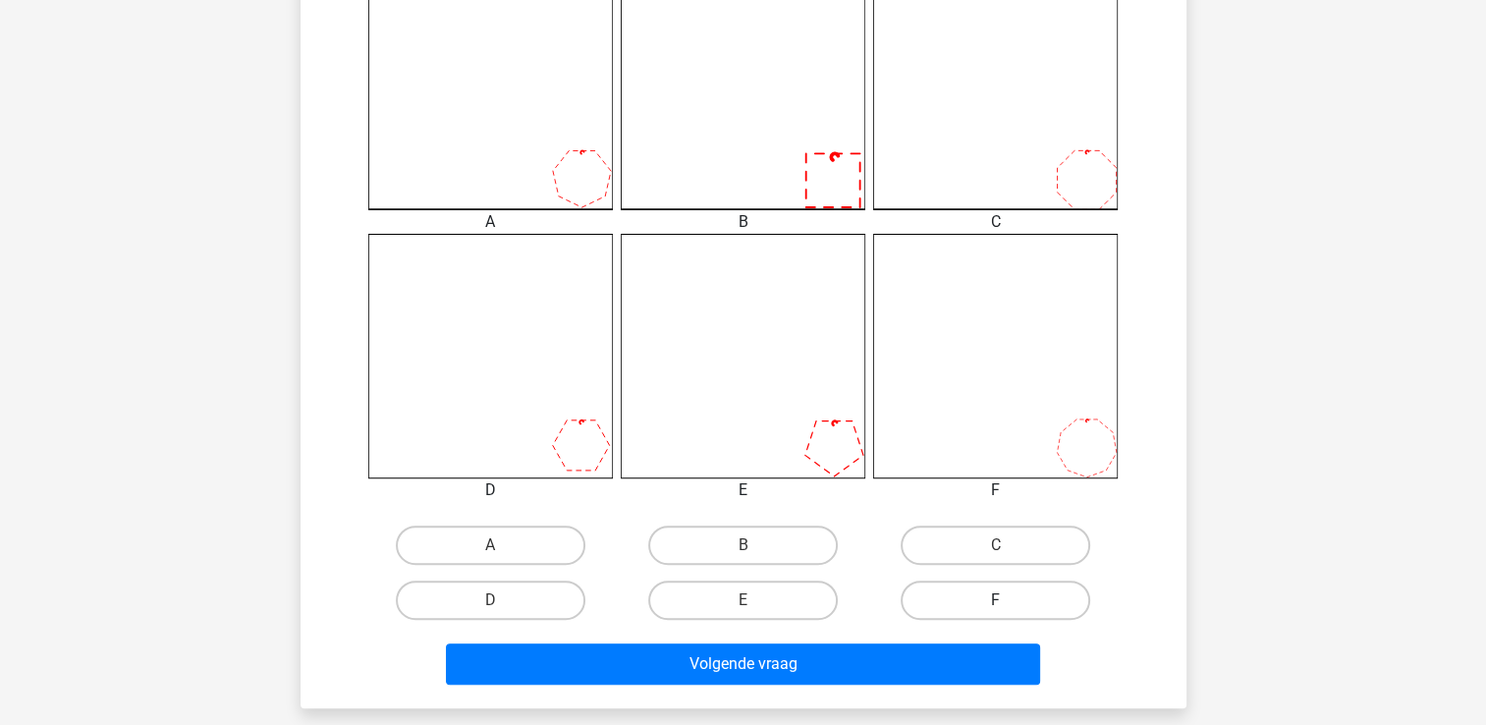
click at [998, 612] on label "F" at bounding box center [996, 600] width 190 height 39
click at [998, 612] on input "F" at bounding box center [1002, 606] width 13 height 13
radio input "true"
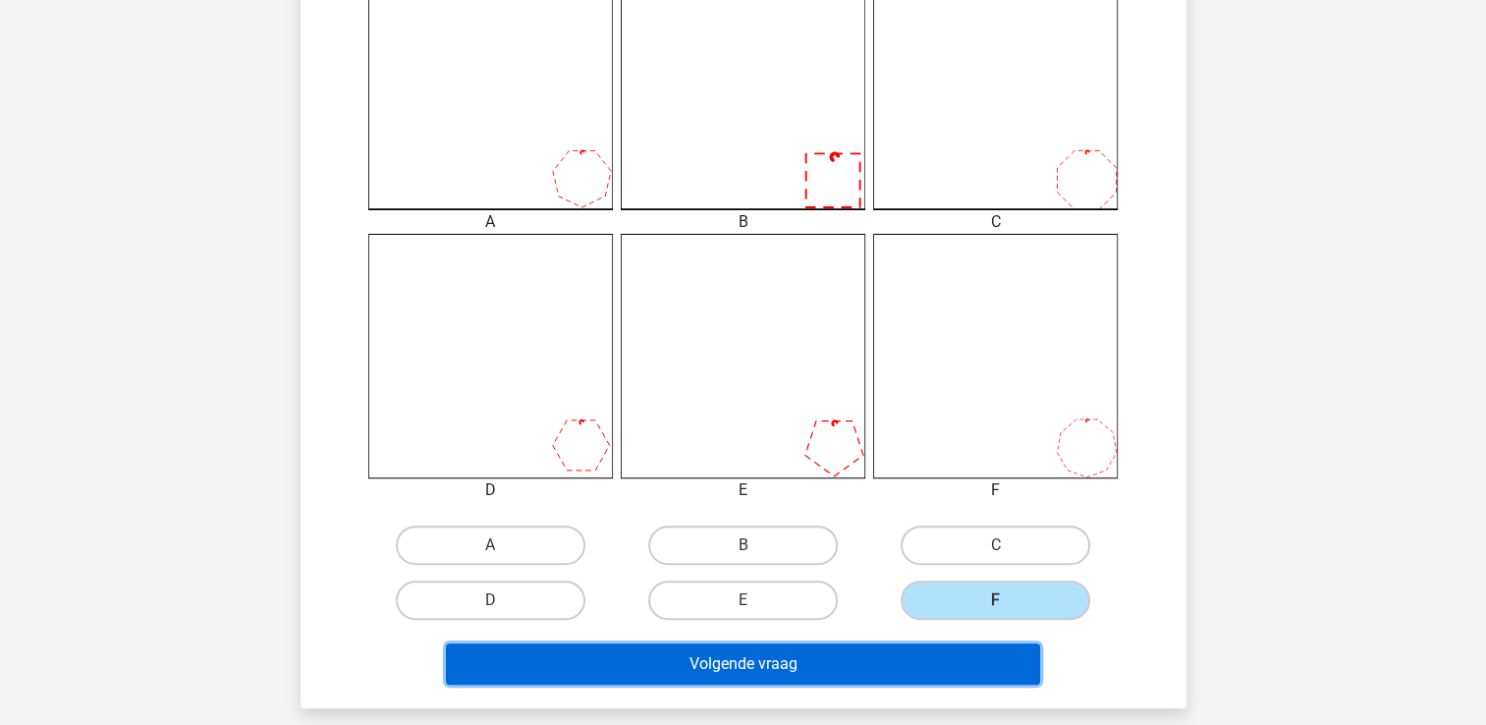
click at [990, 664] on button "Volgende vraag" at bounding box center [743, 663] width 594 height 41
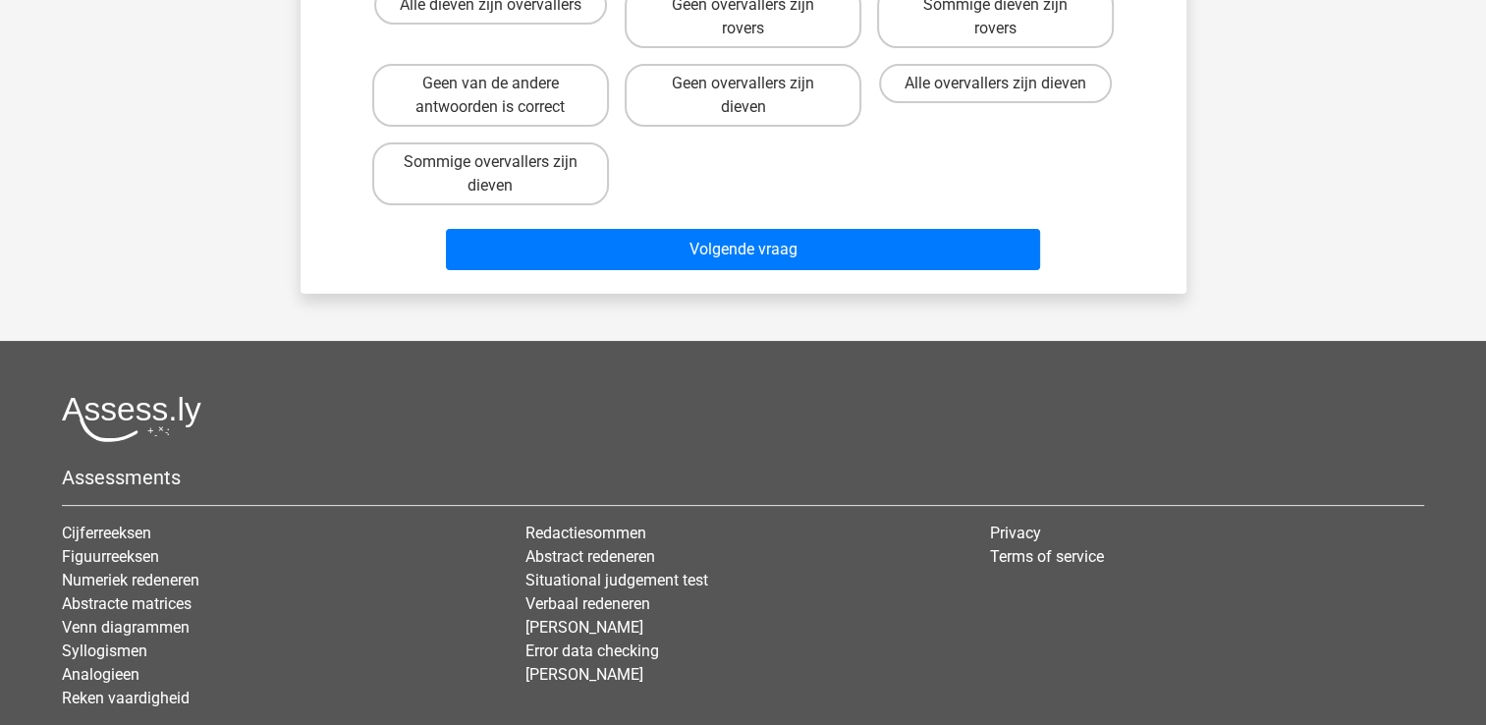
scroll to position [90, 0]
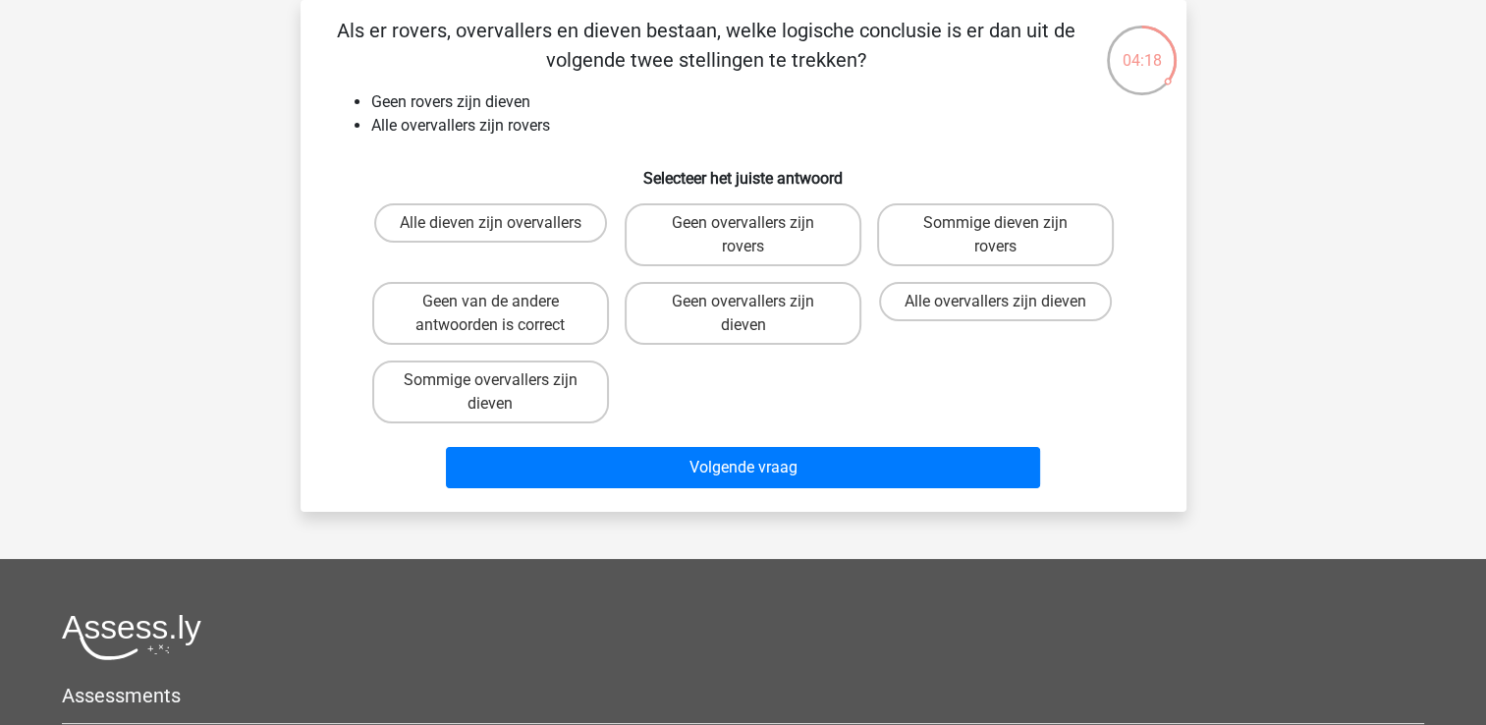
click at [997, 302] on input "Alle overvallers zijn dieven" at bounding box center [1002, 308] width 13 height 13
radio input "true"
click at [526, 226] on label "Alle dieven zijn overvallers" at bounding box center [490, 222] width 233 height 39
click at [503, 226] on input "Alle dieven zijn overvallers" at bounding box center [496, 229] width 13 height 13
radio input "true"
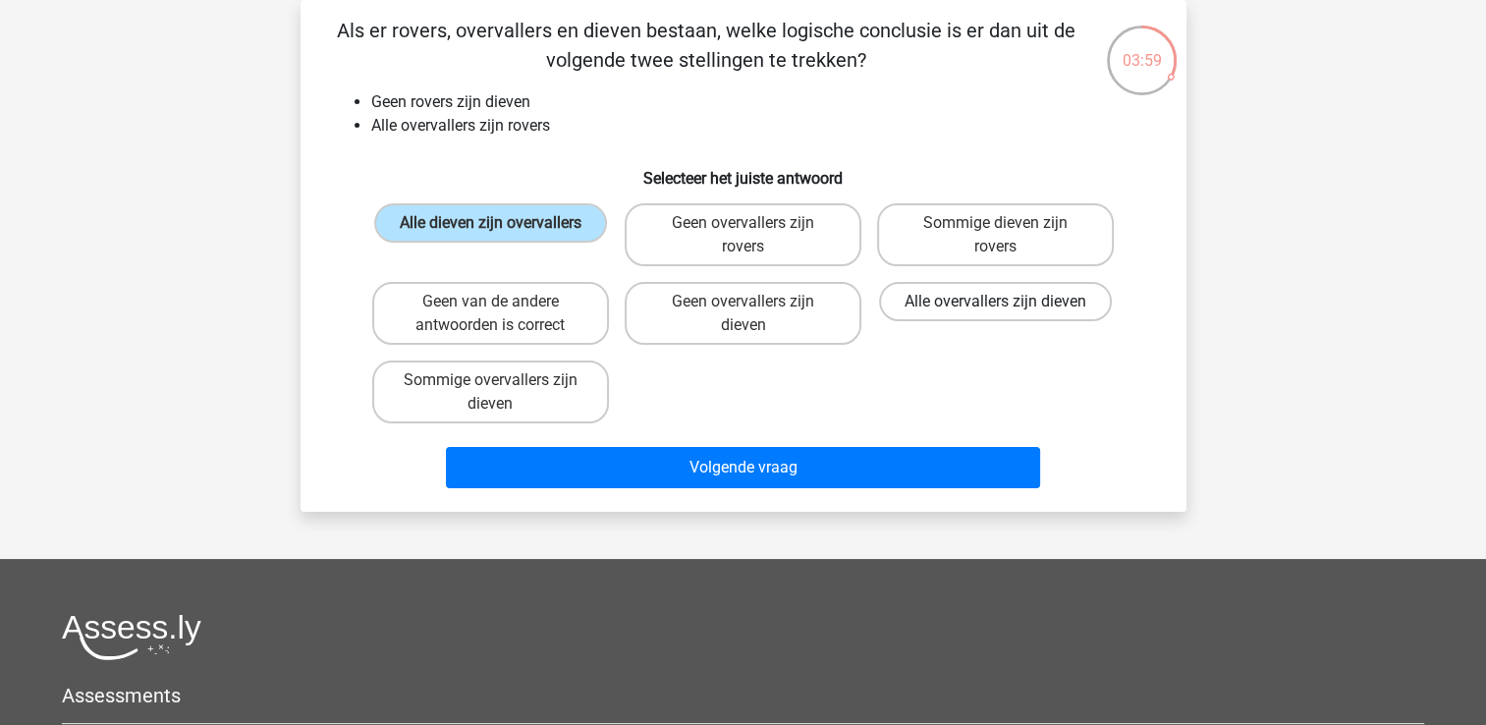
click at [1067, 307] on label "Alle overvallers zijn dieven" at bounding box center [995, 301] width 233 height 39
click at [1009, 307] on input "Alle overvallers zijn dieven" at bounding box center [1002, 308] width 13 height 13
radio input "true"
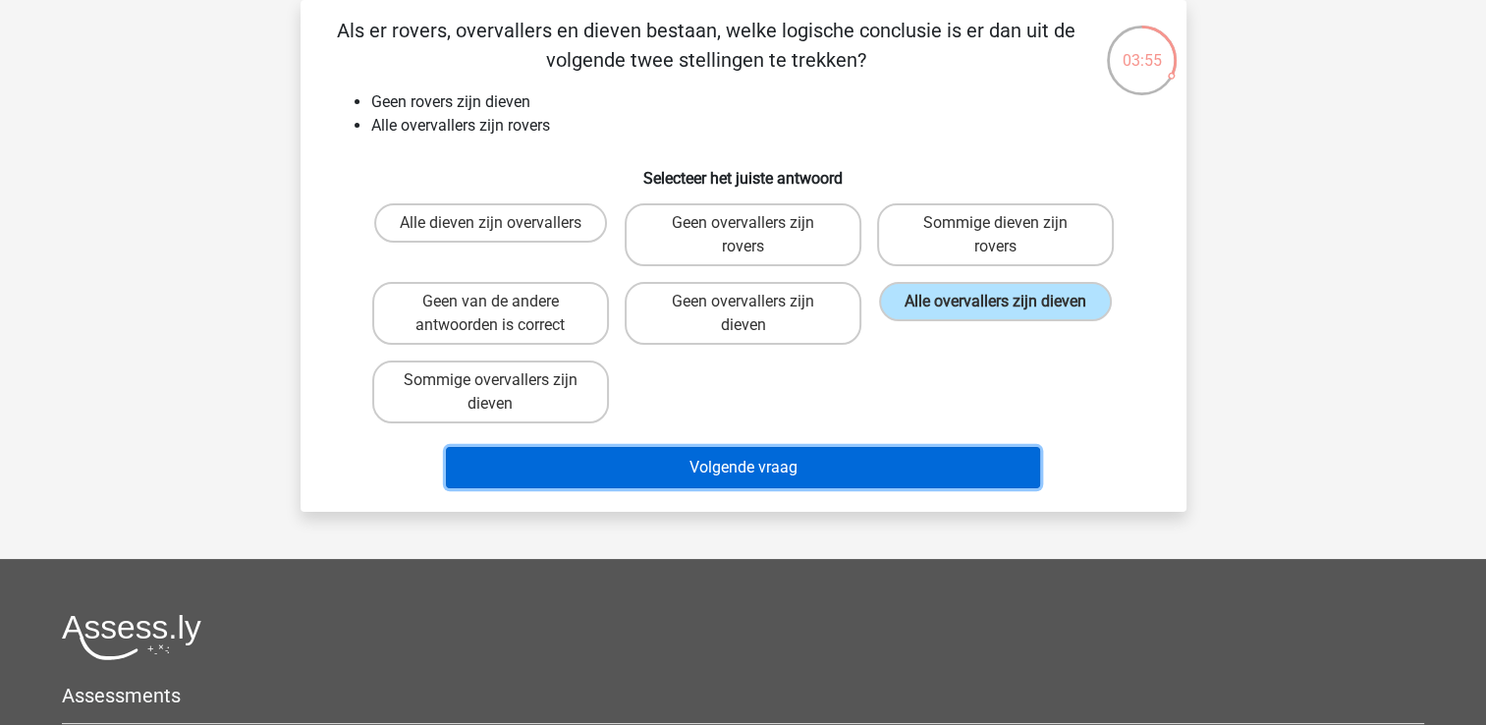
click at [732, 472] on button "Volgende vraag" at bounding box center [743, 467] width 594 height 41
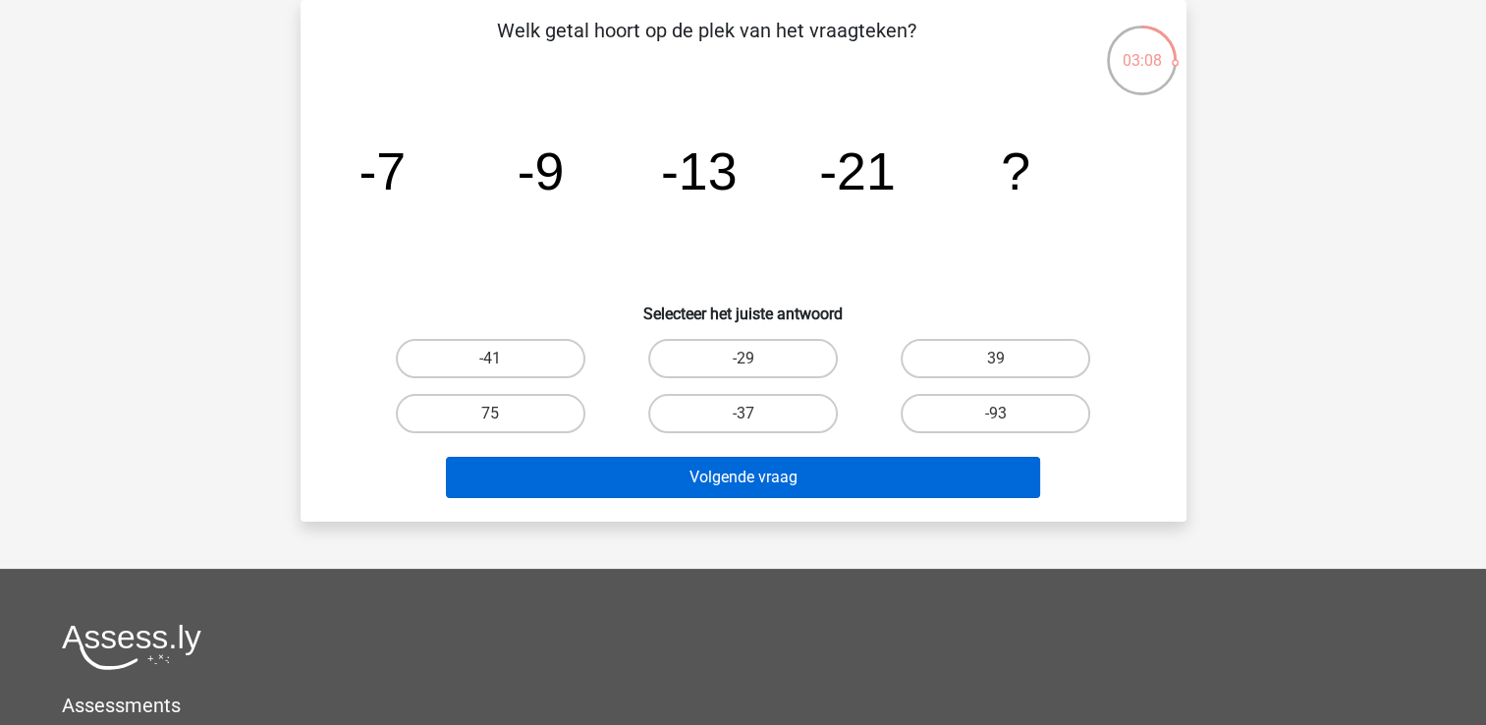
drag, startPoint x: 702, startPoint y: 415, endPoint x: 691, endPoint y: 489, distance: 75.6
click at [700, 415] on label "-37" at bounding box center [743, 413] width 190 height 39
click at [743, 415] on input "-37" at bounding box center [749, 420] width 13 height 13
radio input "true"
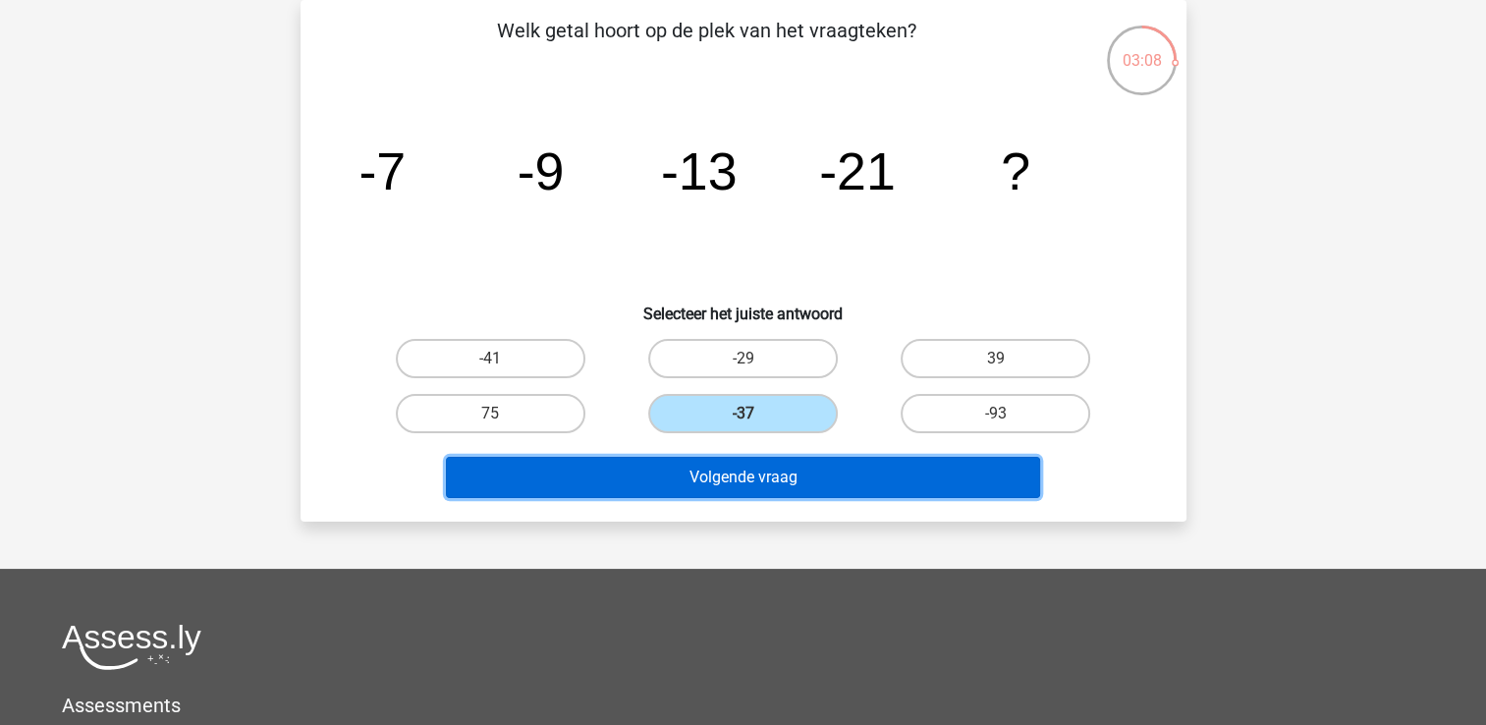
click at [691, 487] on button "Volgende vraag" at bounding box center [743, 477] width 594 height 41
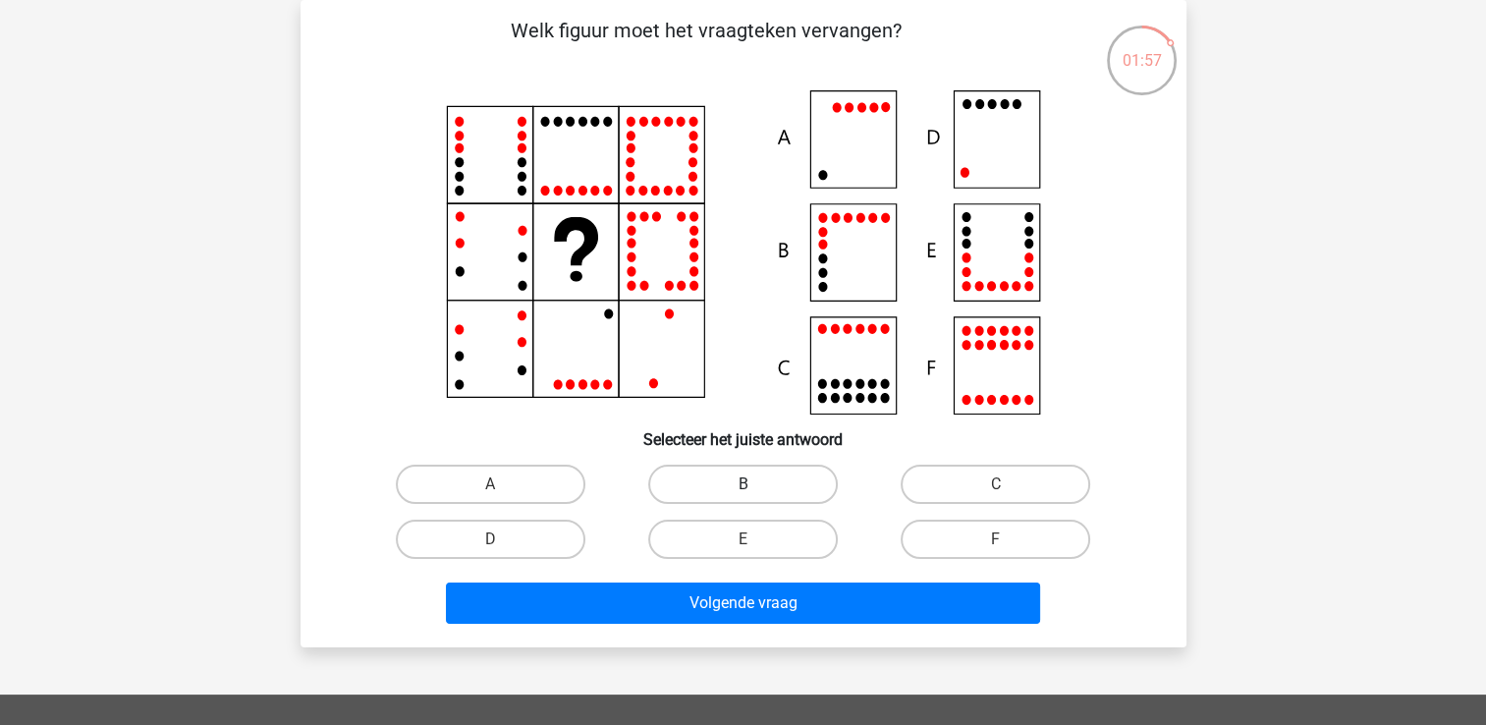
click at [713, 502] on label "B" at bounding box center [743, 484] width 190 height 39
click at [743, 497] on input "B" at bounding box center [749, 490] width 13 height 13
radio input "true"
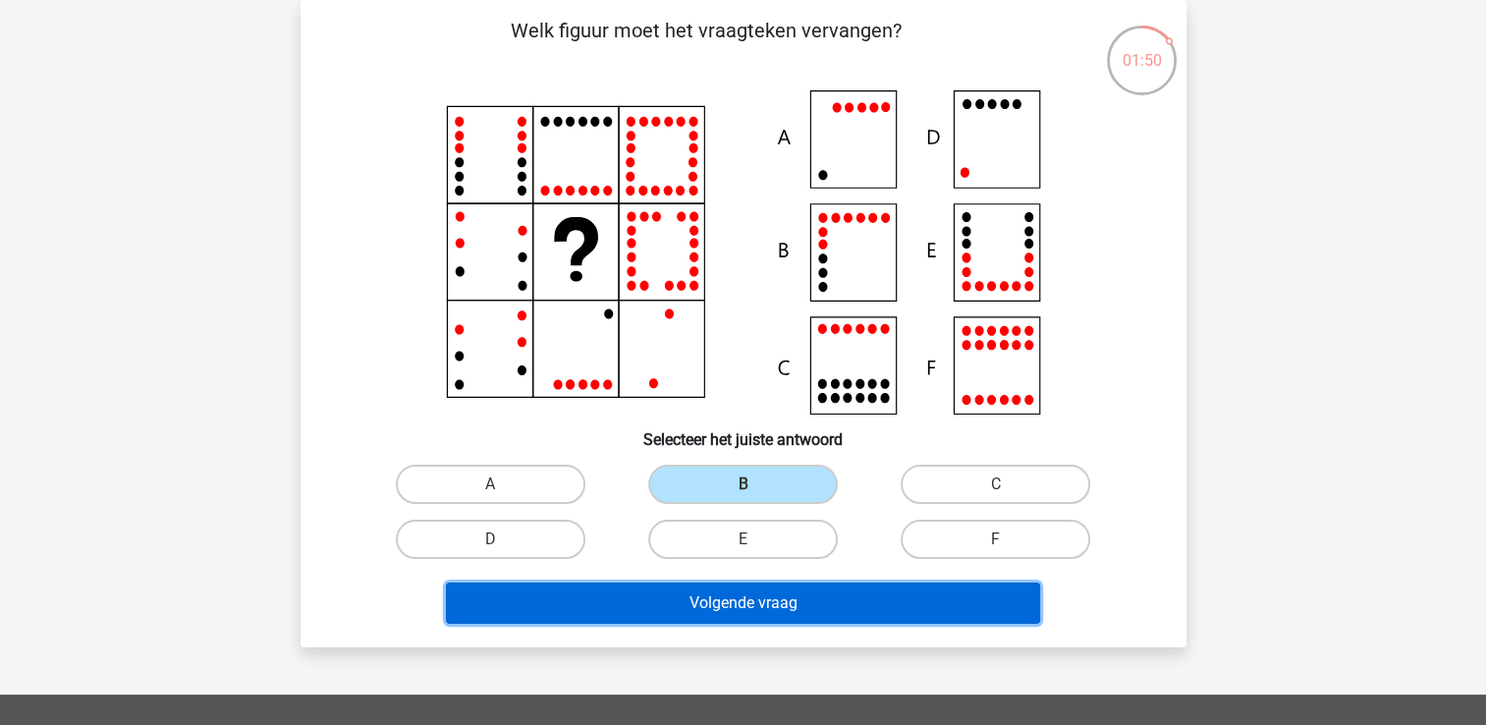
click at [914, 589] on button "Volgende vraag" at bounding box center [743, 603] width 594 height 41
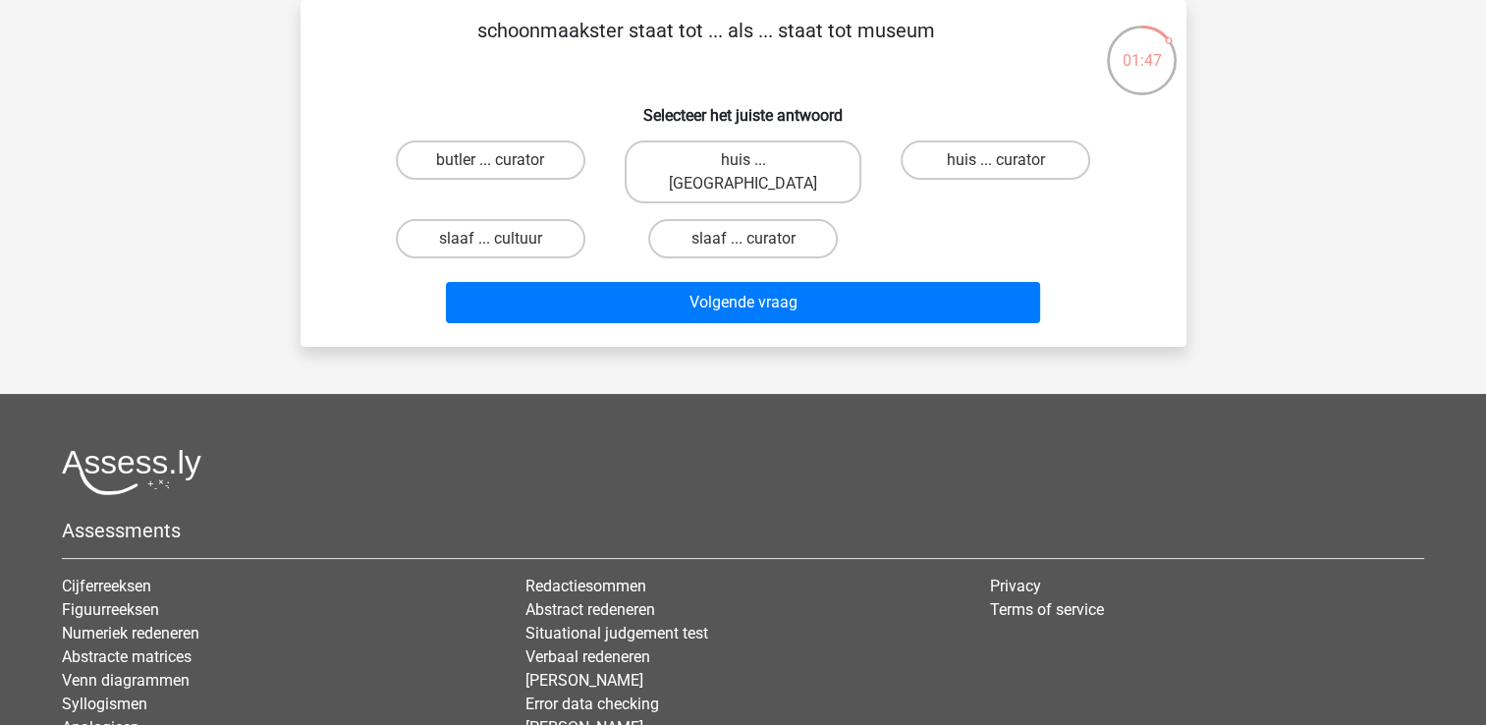
scroll to position [0, 0]
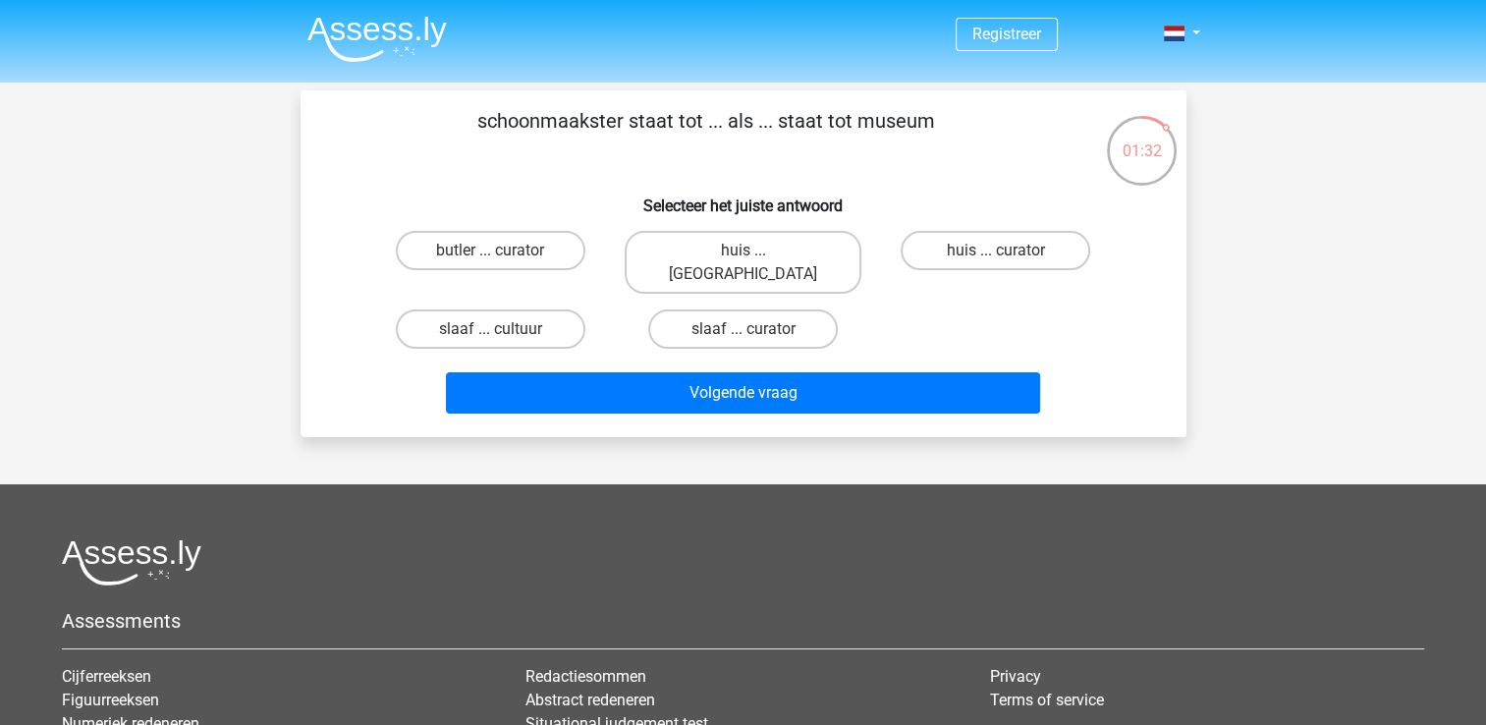
click at [998, 251] on input "huis ... curator" at bounding box center [1002, 257] width 13 height 13
radio input "true"
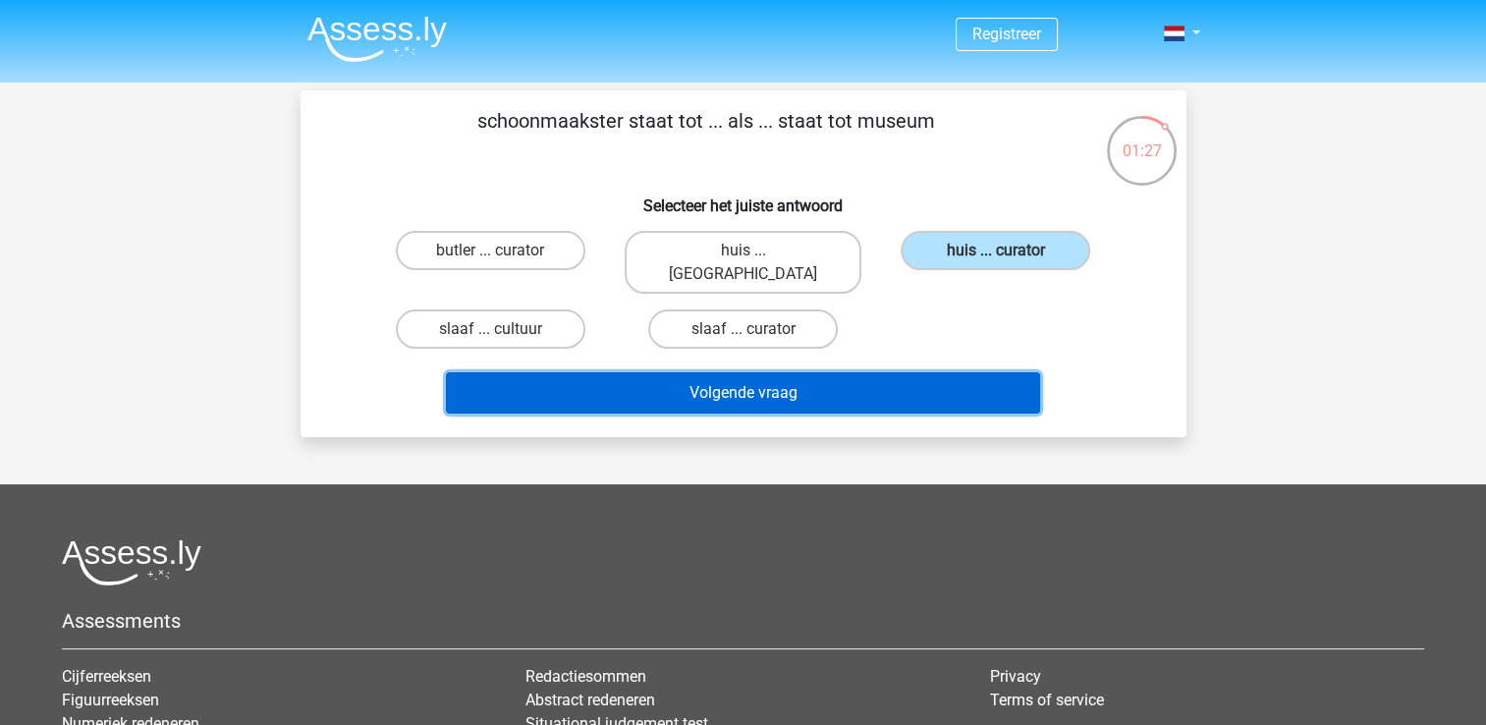
click at [863, 373] on button "Volgende vraag" at bounding box center [743, 392] width 594 height 41
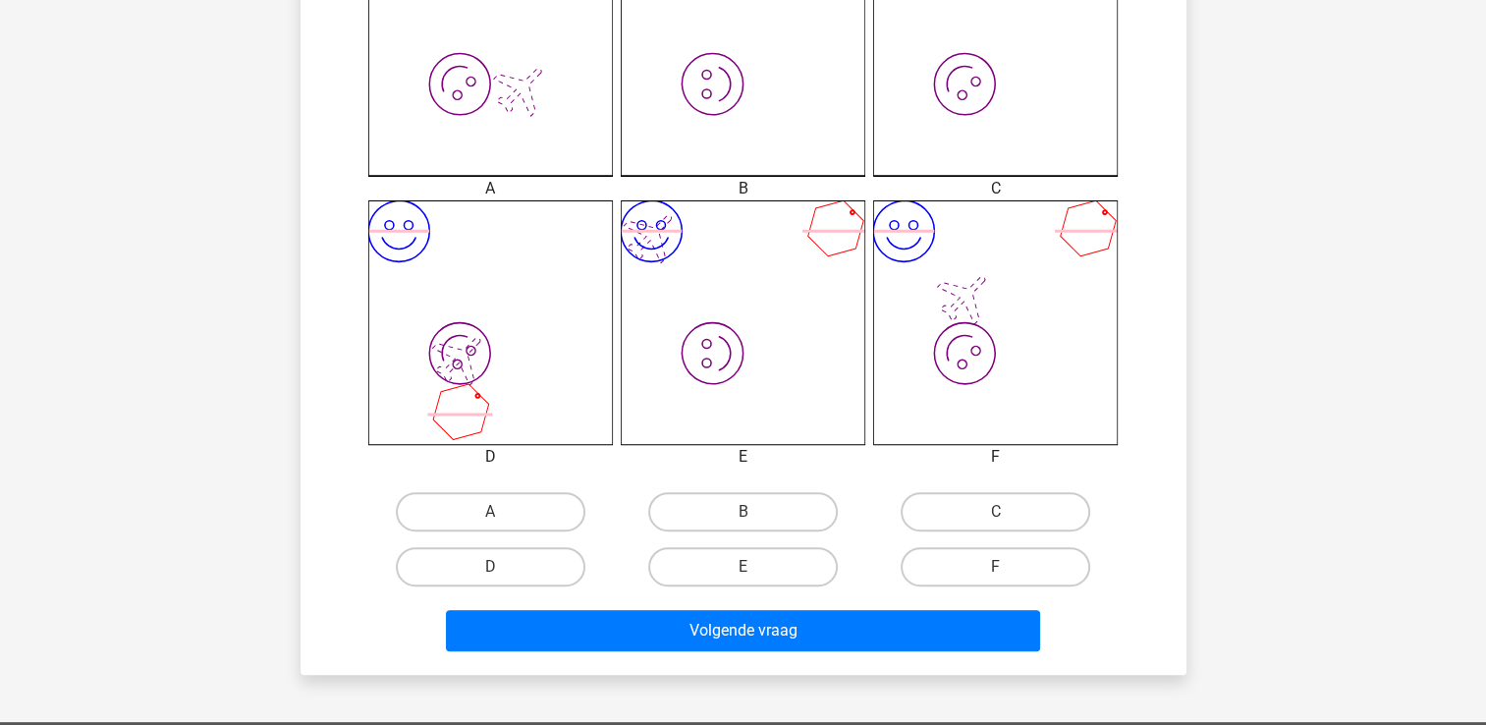
scroll to position [643, 0]
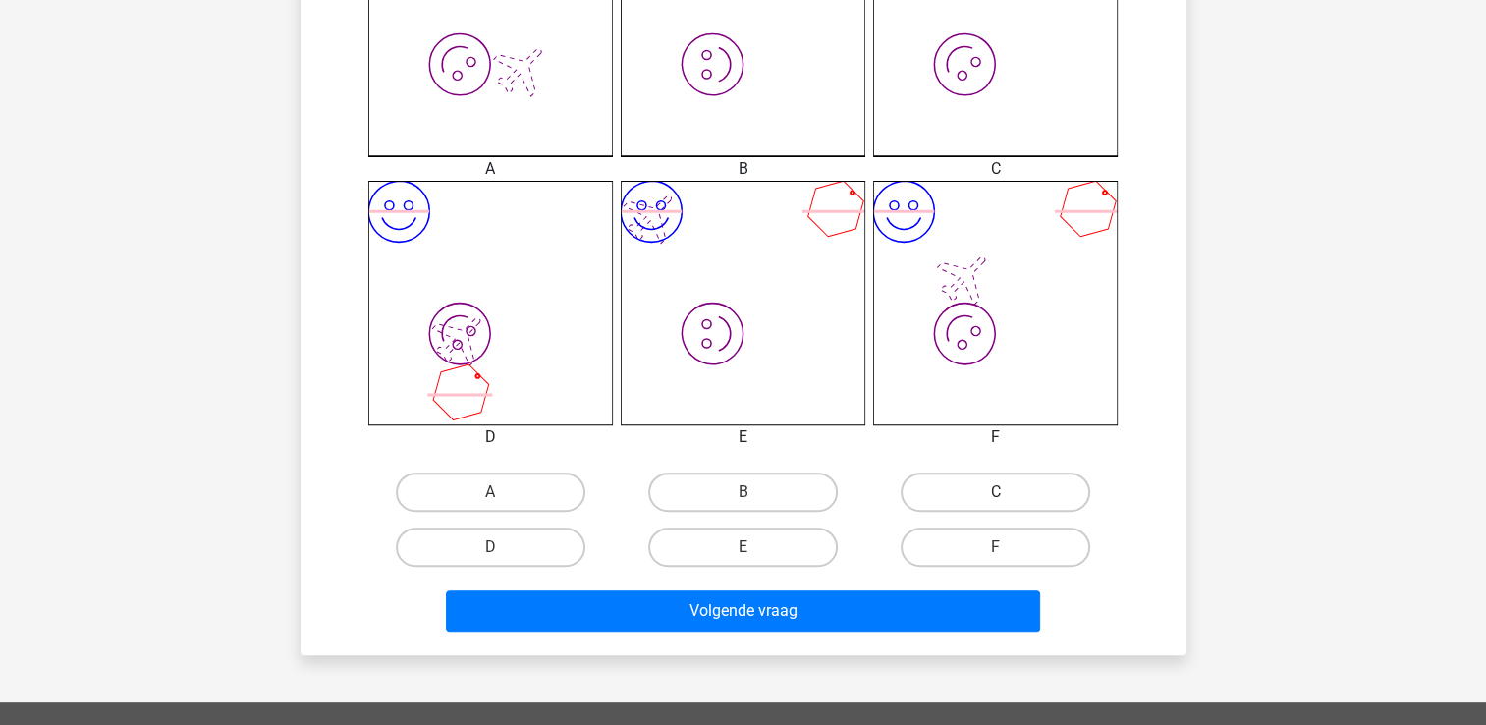
click at [998, 490] on label "C" at bounding box center [996, 492] width 190 height 39
click at [998, 492] on input "C" at bounding box center [1002, 498] width 13 height 13
radio input "true"
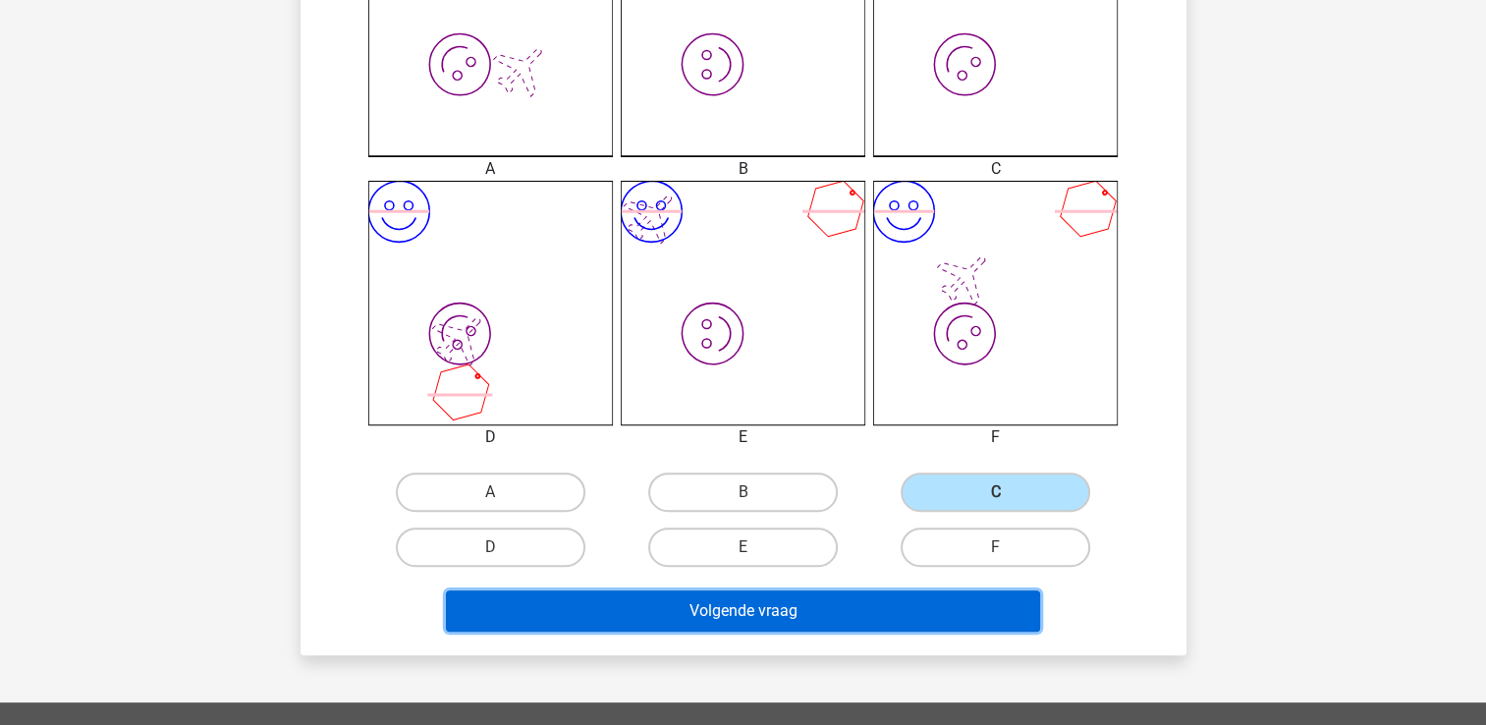
click at [913, 611] on button "Volgende vraag" at bounding box center [743, 610] width 594 height 41
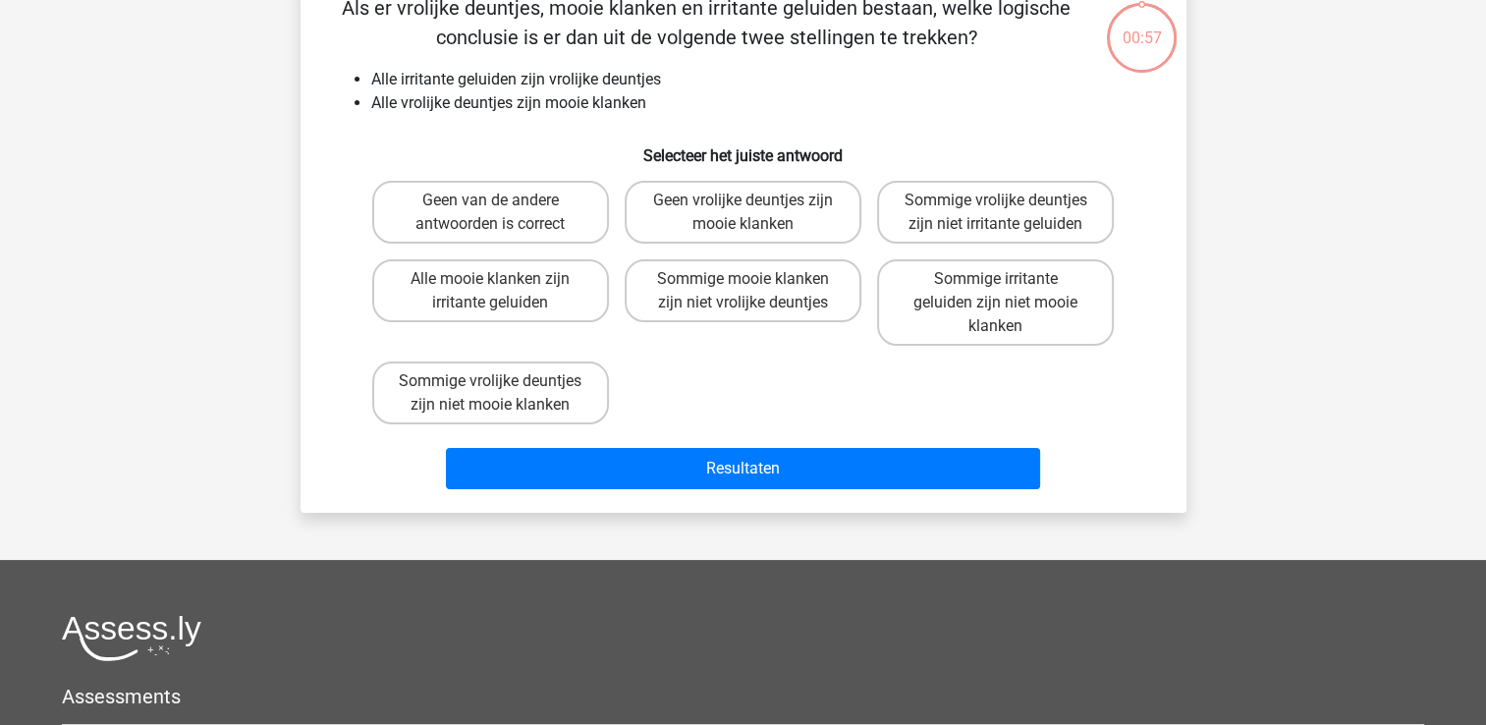
scroll to position [90, 0]
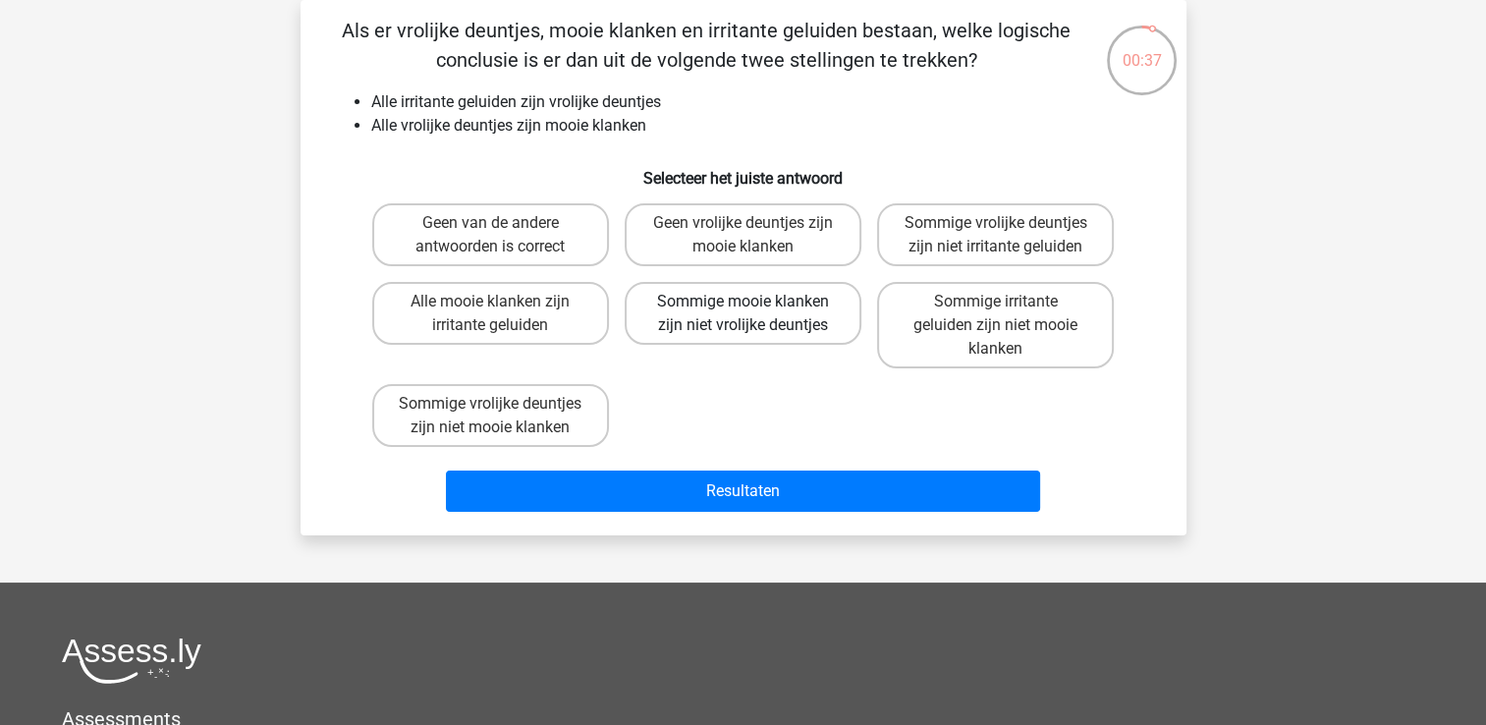
click at [703, 335] on label "Sommige mooie klanken zijn niet vrolijke deuntjes" at bounding box center [743, 313] width 237 height 63
click at [743, 314] on input "Sommige mooie klanken zijn niet vrolijke deuntjes" at bounding box center [749, 308] width 13 height 13
radio input "true"
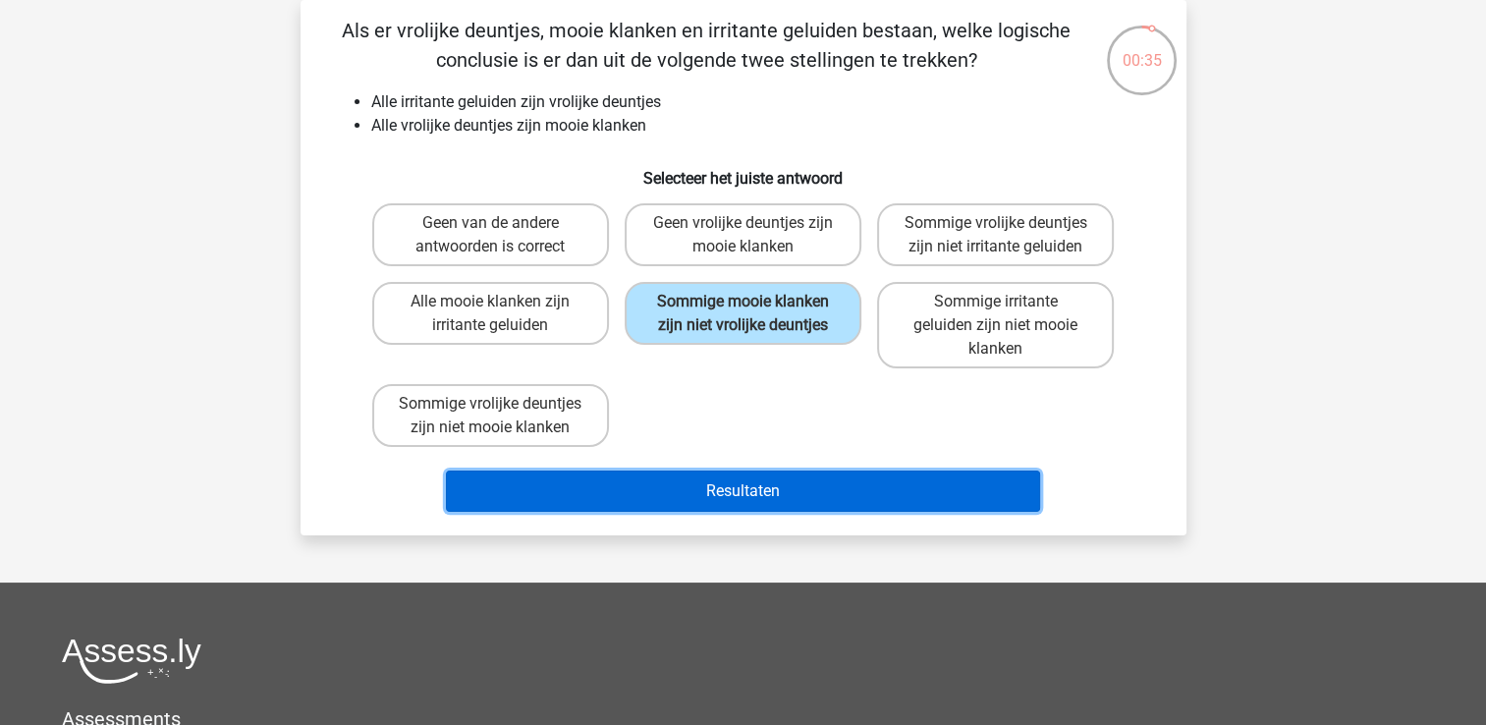
click at [777, 494] on button "Resultaten" at bounding box center [743, 491] width 594 height 41
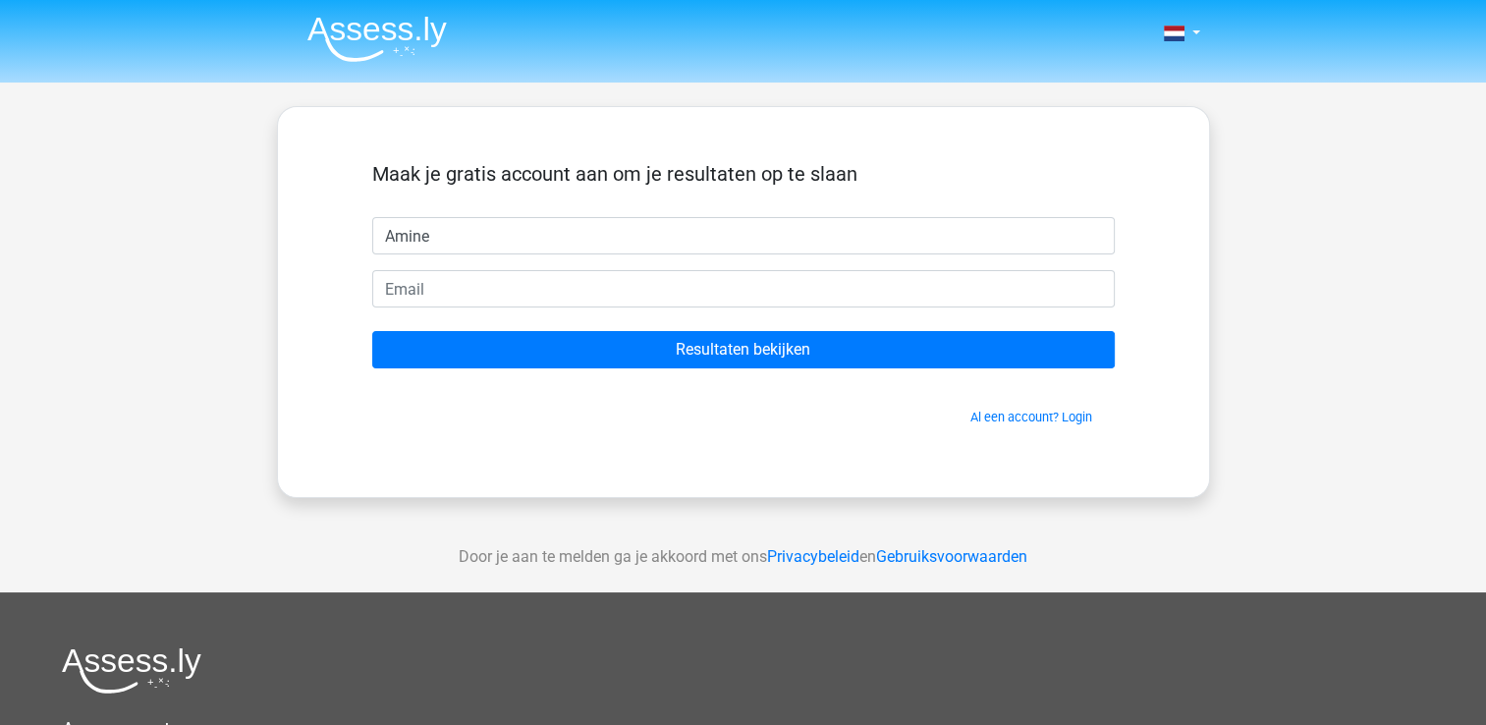
type input "Amine"
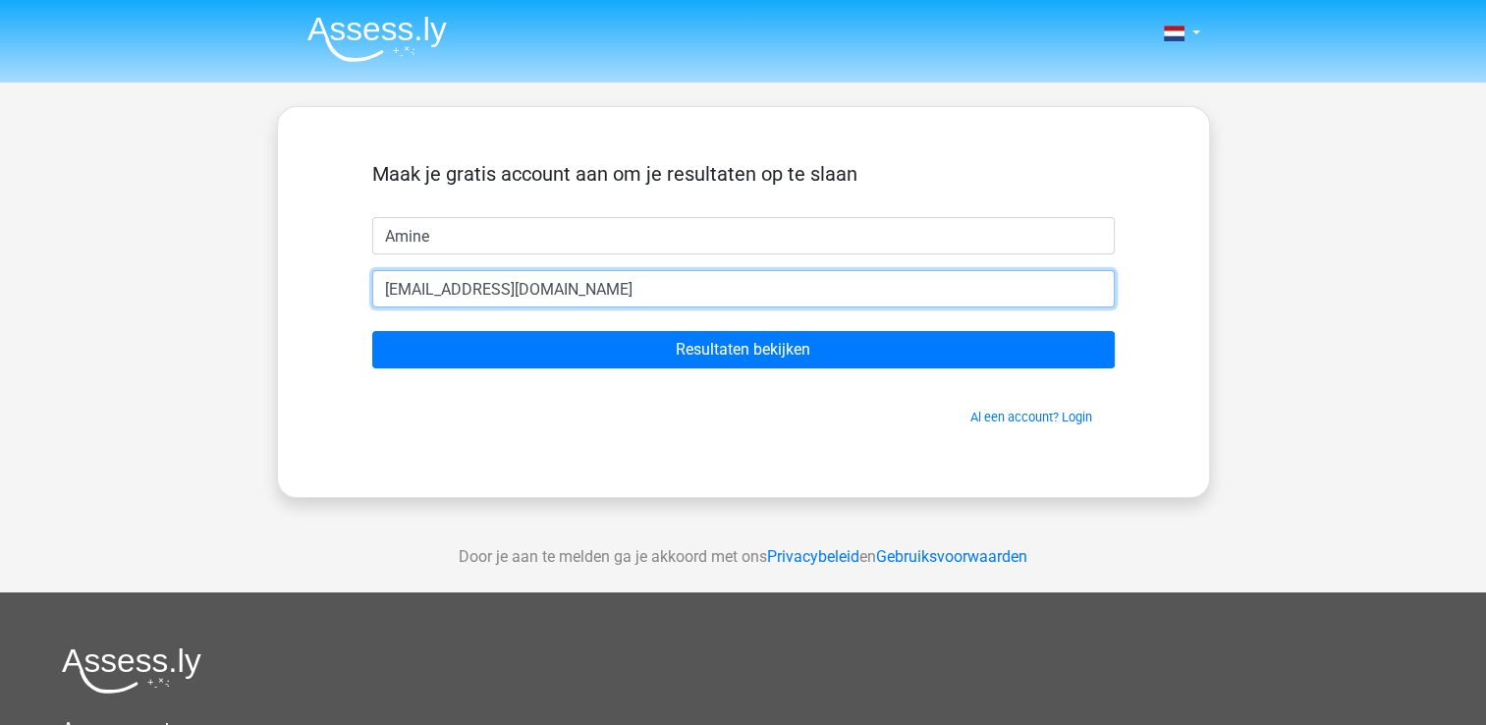
type input "[EMAIL_ADDRESS][DOMAIN_NAME]"
click at [372, 331] on input "Resultaten bekijken" at bounding box center [743, 349] width 743 height 37
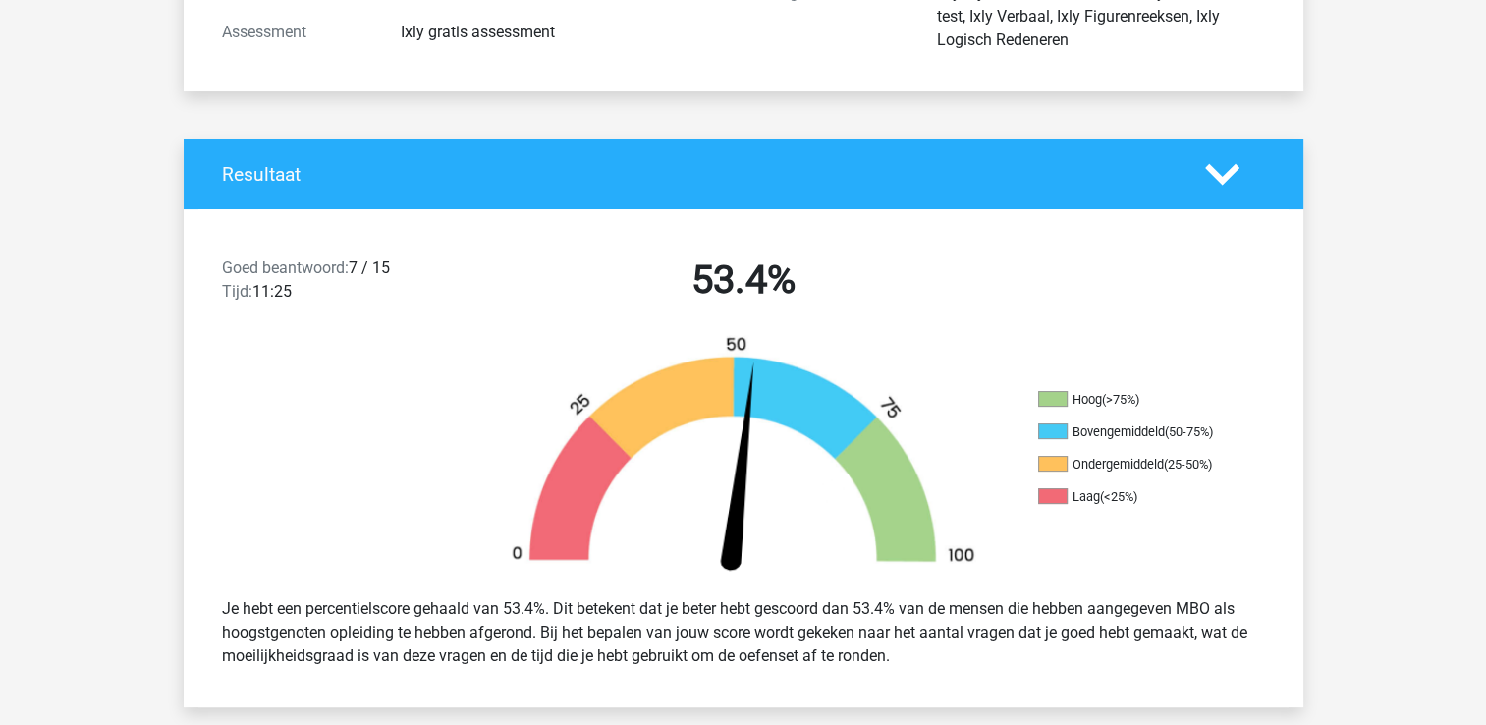
scroll to position [299, 0]
